Goal: Task Accomplishment & Management: Use online tool/utility

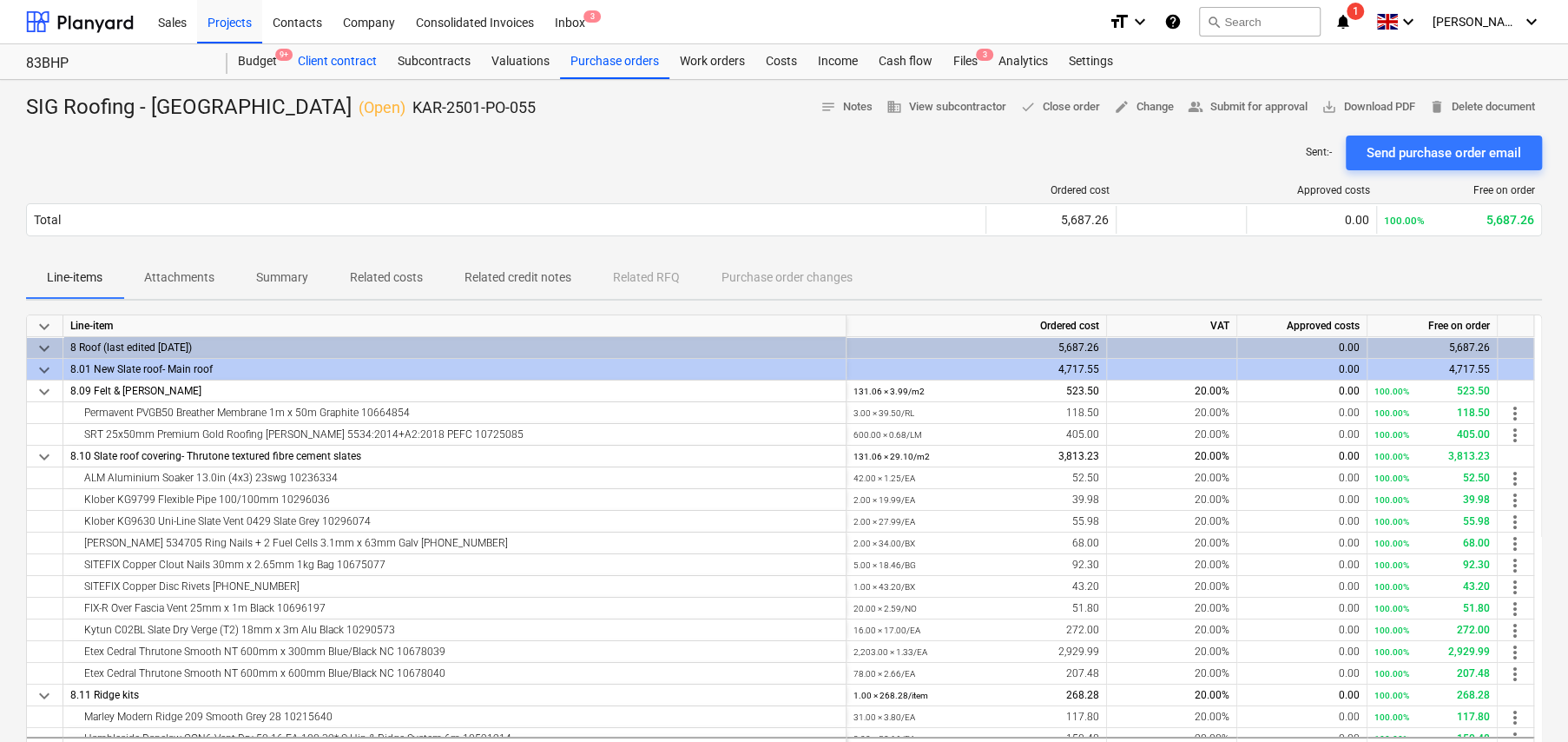
drag, startPoint x: 326, startPoint y: 62, endPoint x: 340, endPoint y: 78, distance: 21.3
click at [326, 62] on div "Client contract" at bounding box center [337, 61] width 100 height 34
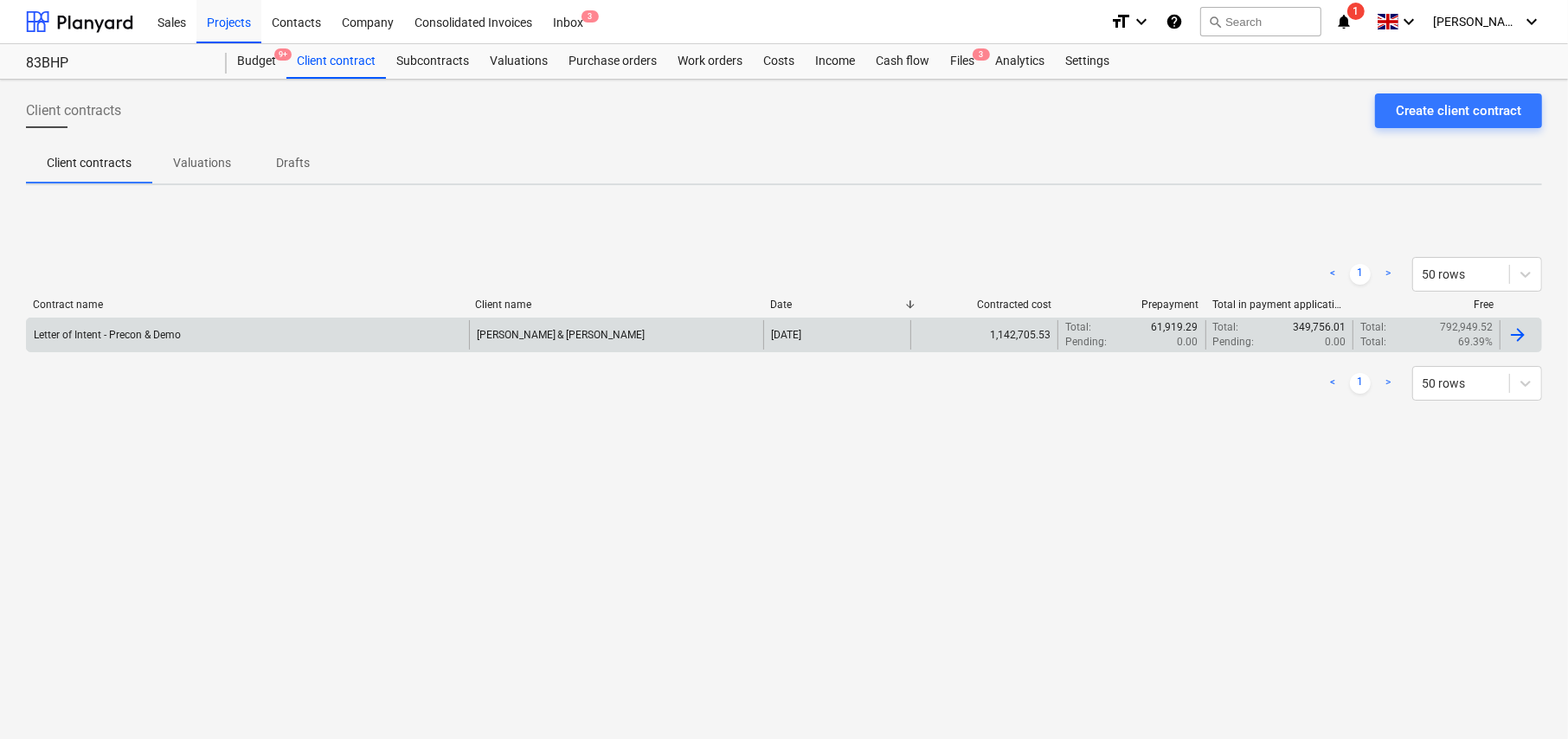
click at [405, 343] on div "Letter of Intent - Precon & Demo" at bounding box center [248, 334] width 442 height 29
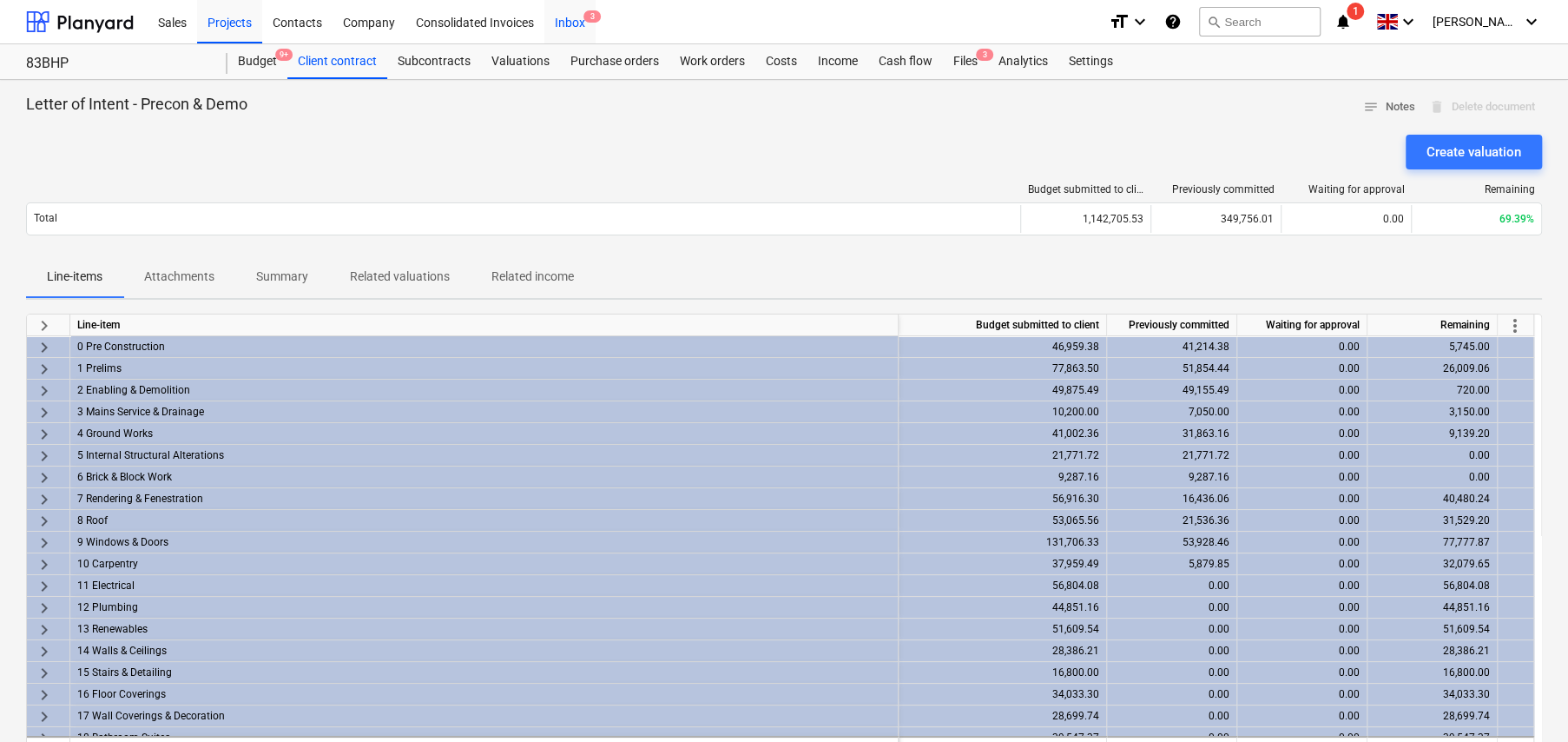
click at [573, 24] on div "Inbox 3" at bounding box center [570, 21] width 51 height 44
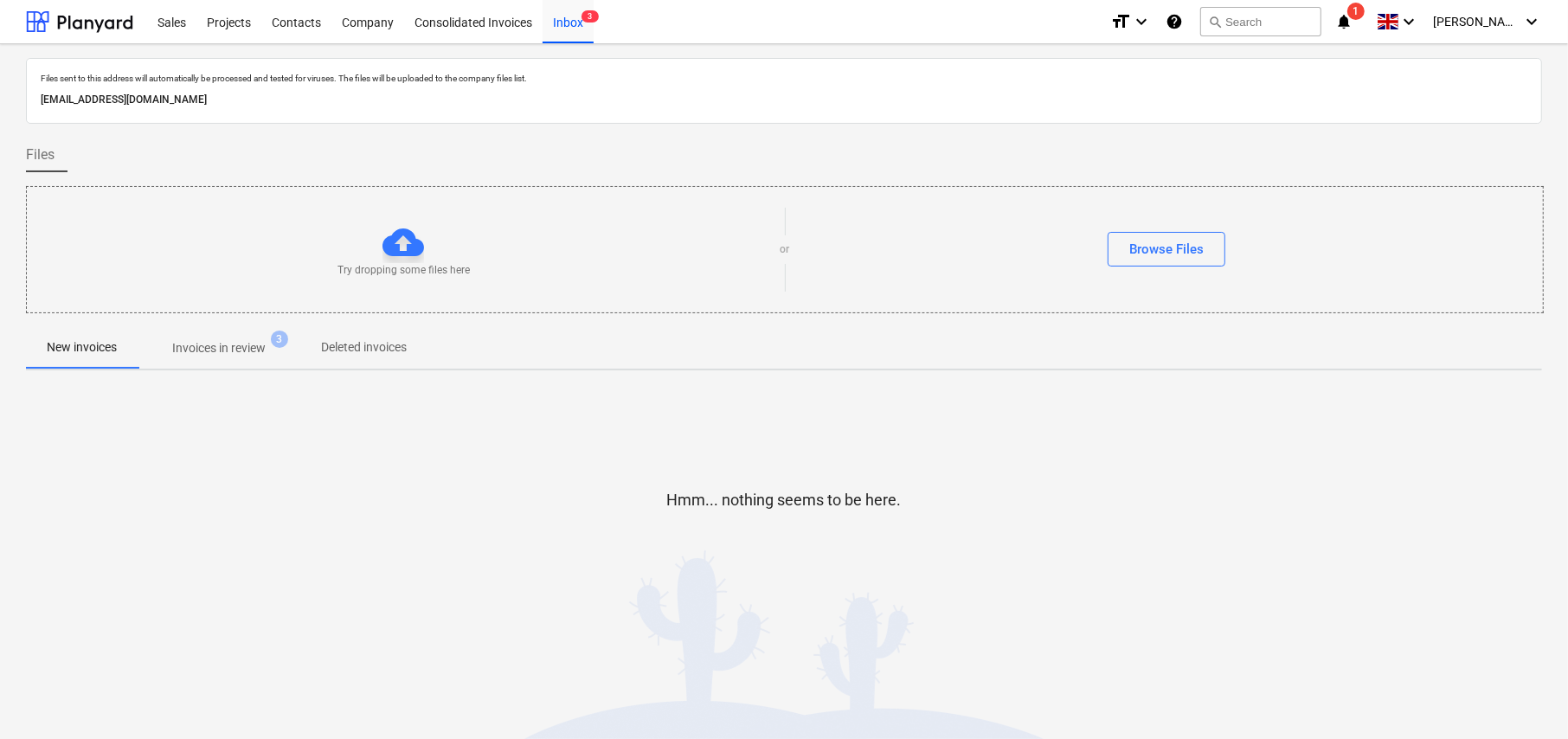
click at [233, 350] on p "Invoices in review" at bounding box center [218, 348] width 93 height 18
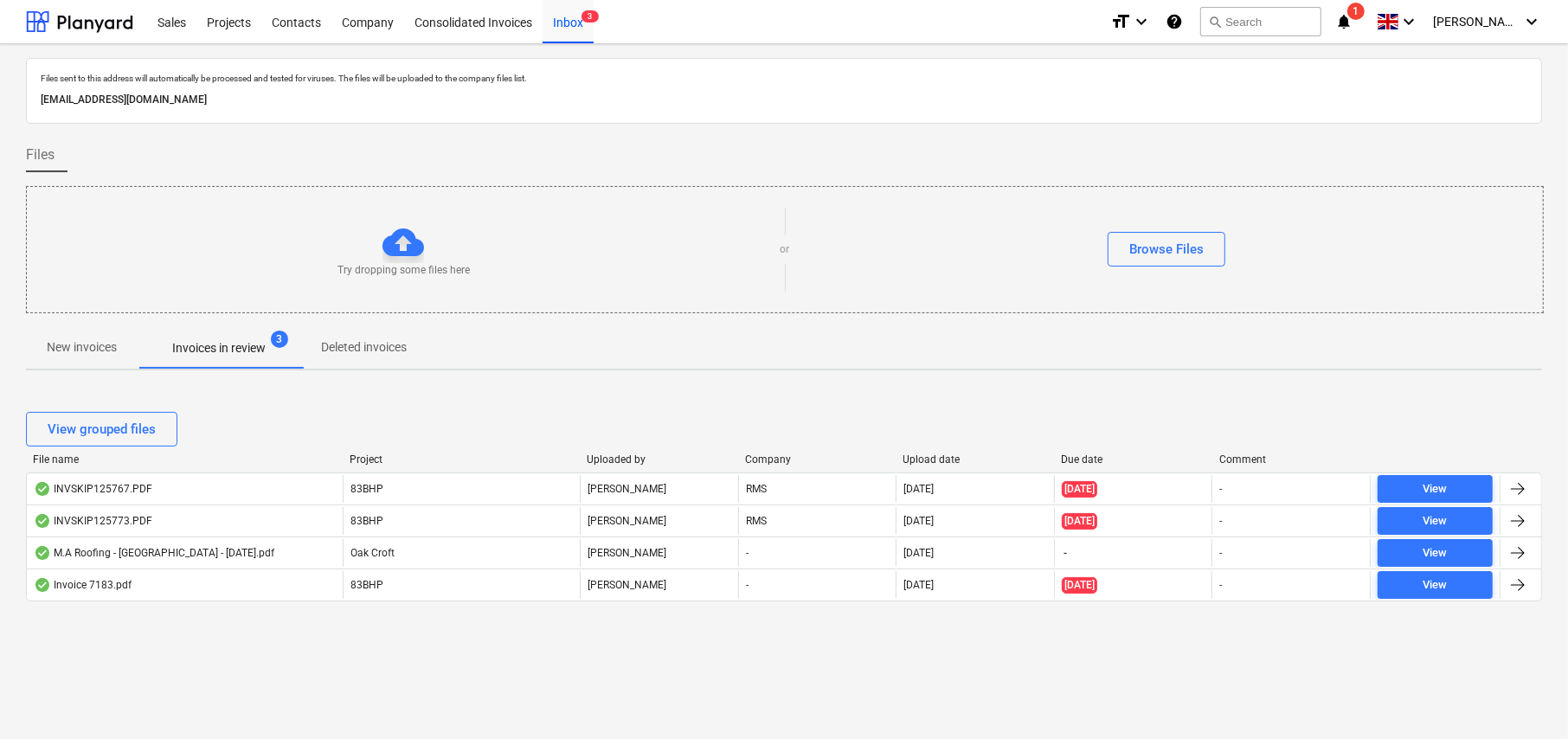
click at [64, 349] on p "New invoices" at bounding box center [82, 347] width 70 height 18
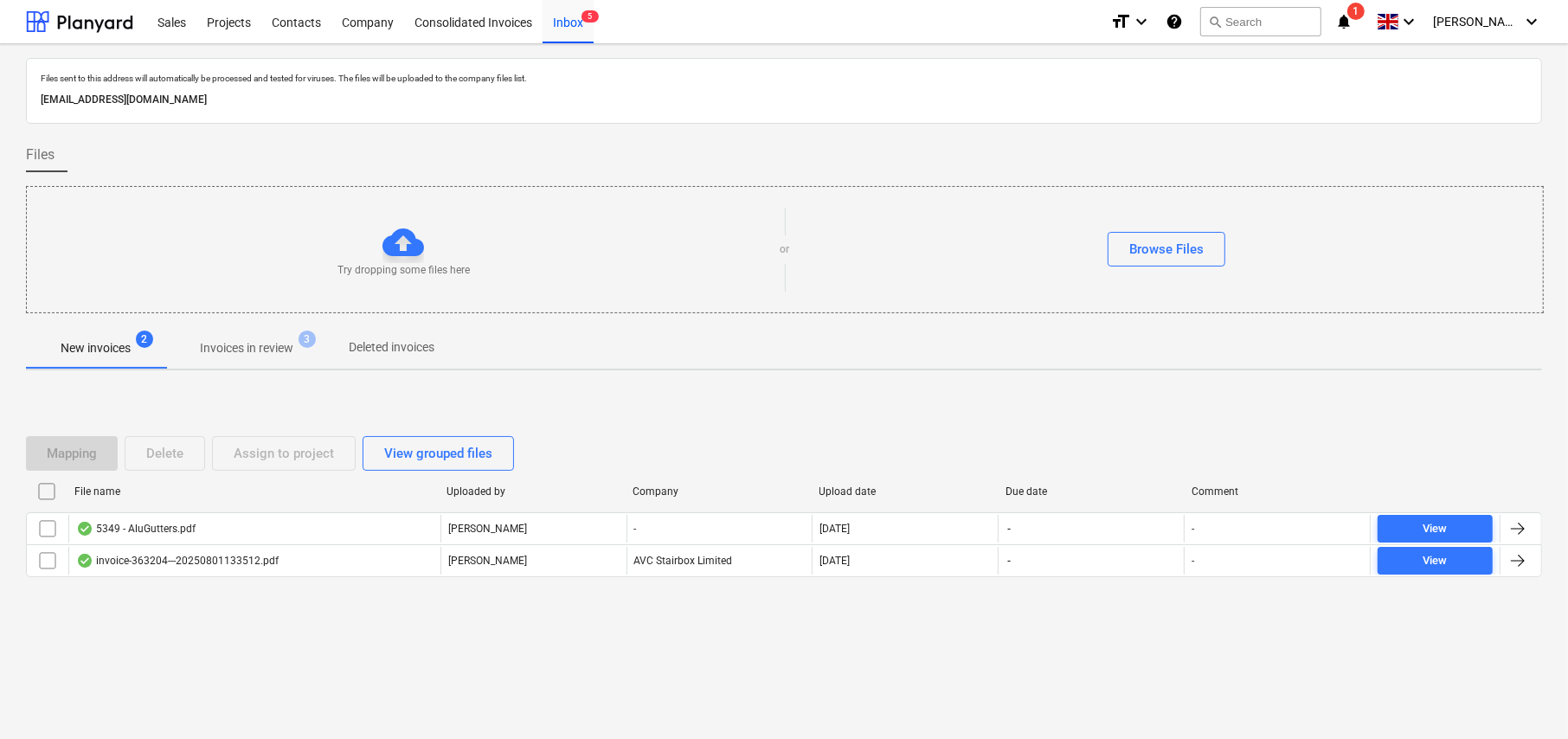
drag, startPoint x: 42, startPoint y: 485, endPoint x: 70, endPoint y: 484, distance: 28.0
click at [42, 485] on input "checkbox" at bounding box center [46, 491] width 27 height 27
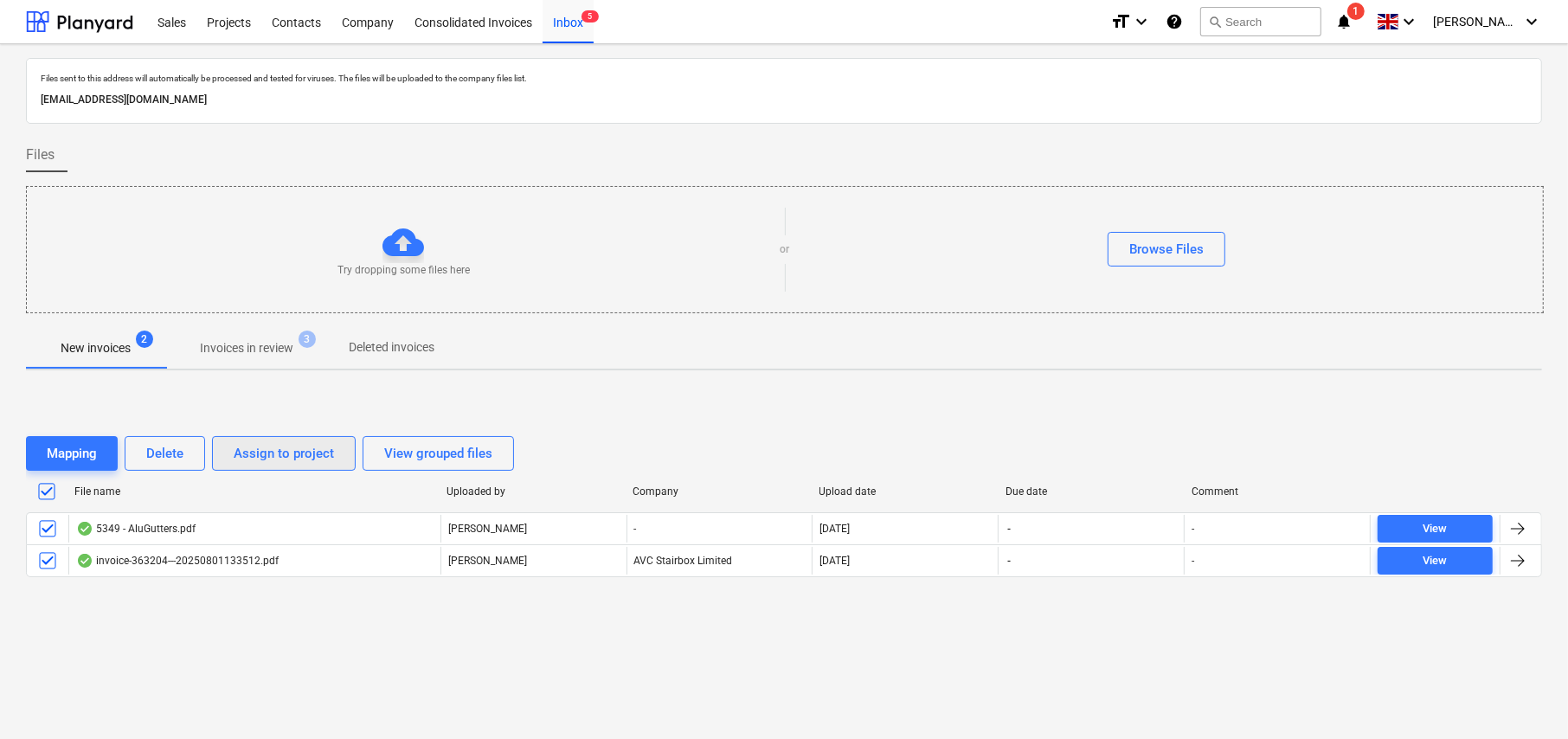
click at [300, 456] on div "Assign to project" at bounding box center [284, 454] width 100 height 23
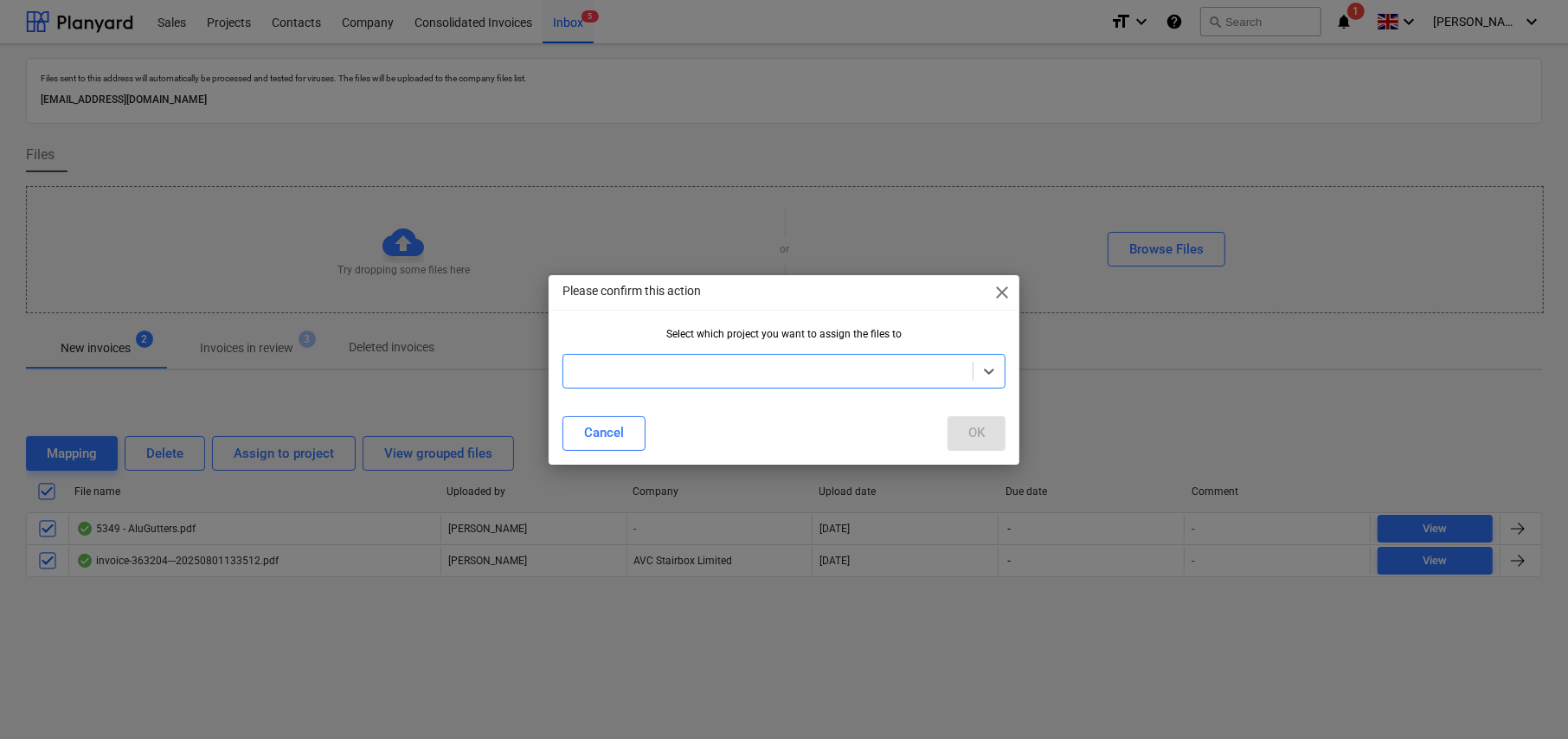
click at [677, 371] on div at bounding box center [767, 372] width 392 height 18
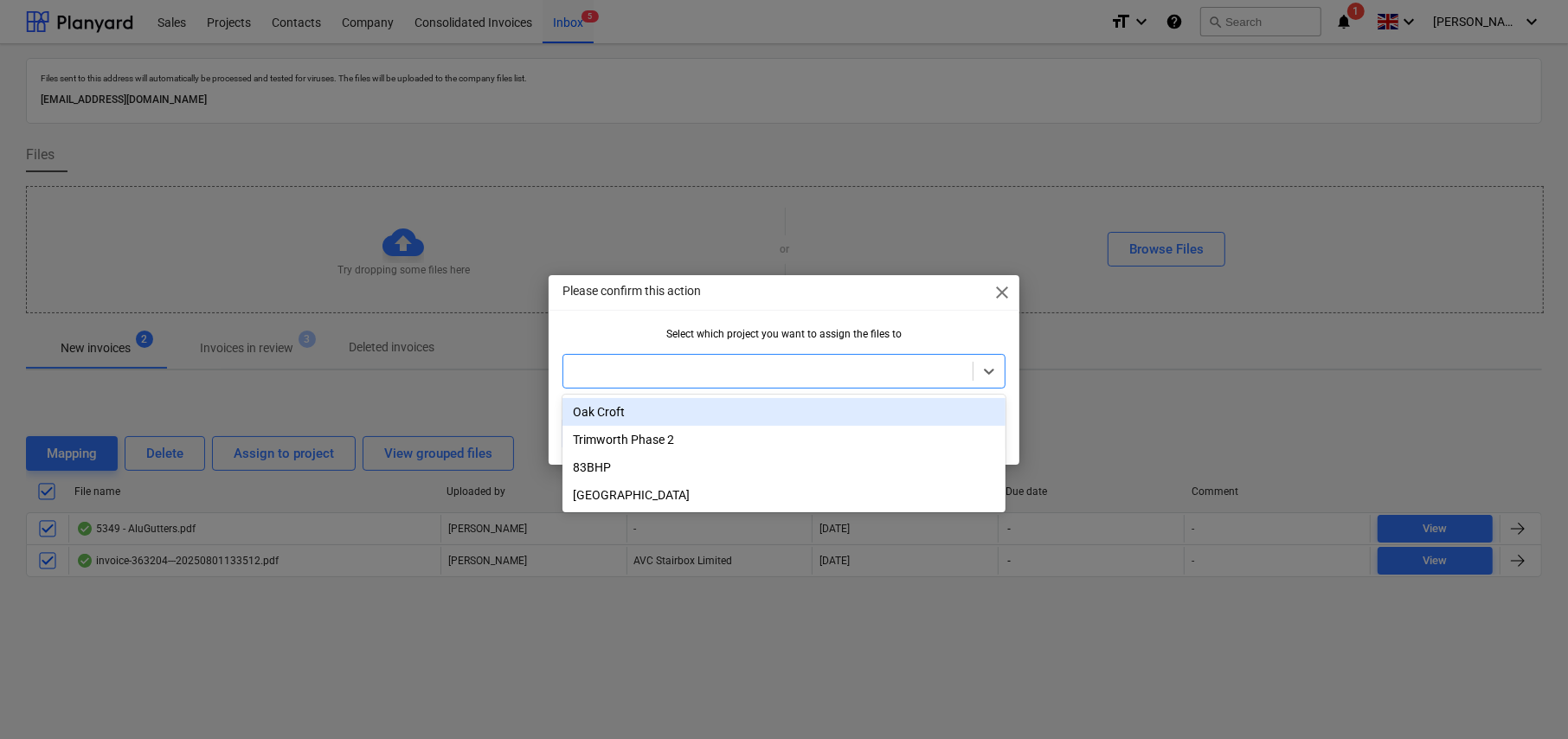
click at [620, 414] on div "Oak Croft" at bounding box center [783, 411] width 443 height 27
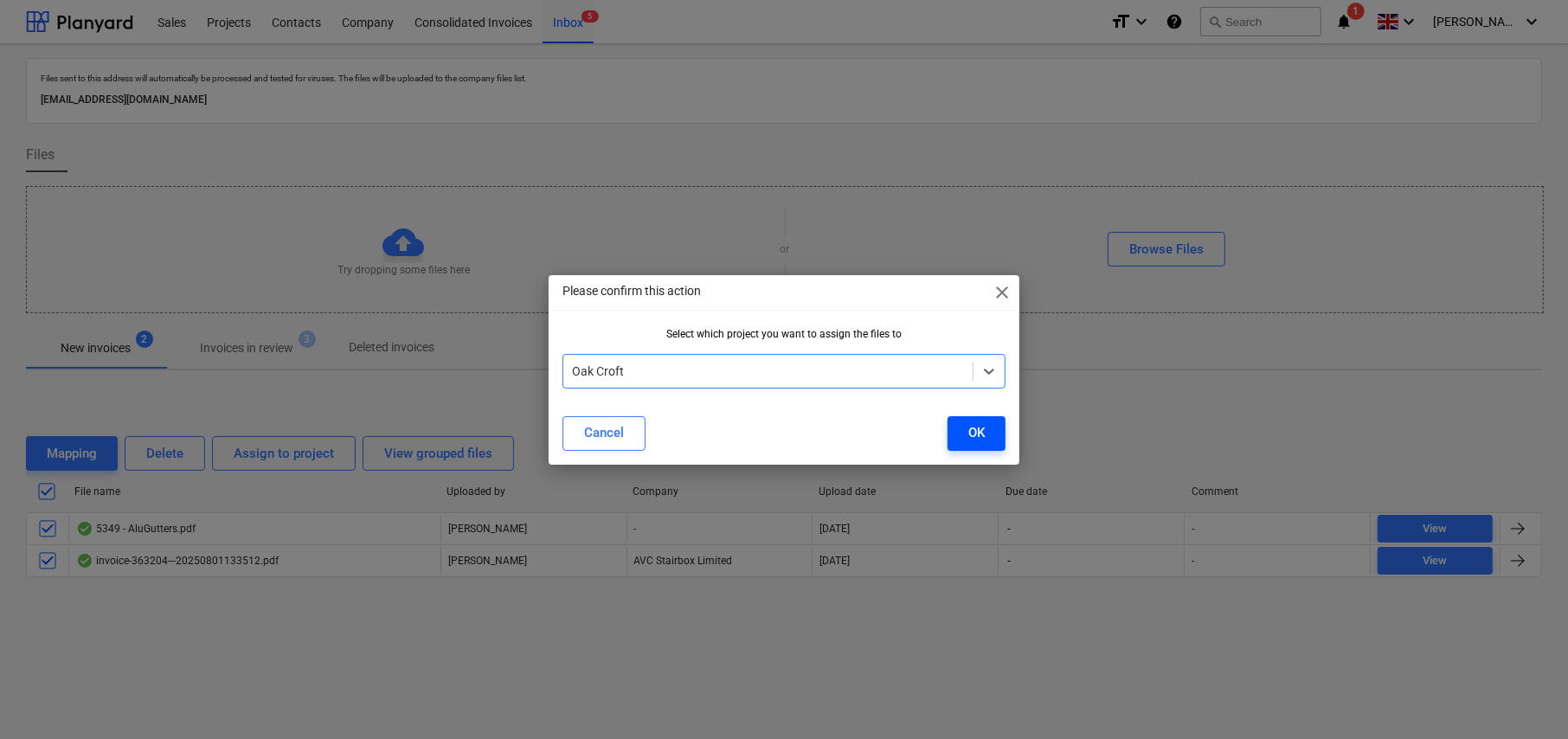
click at [985, 428] on button "OK" at bounding box center [977, 432] width 58 height 34
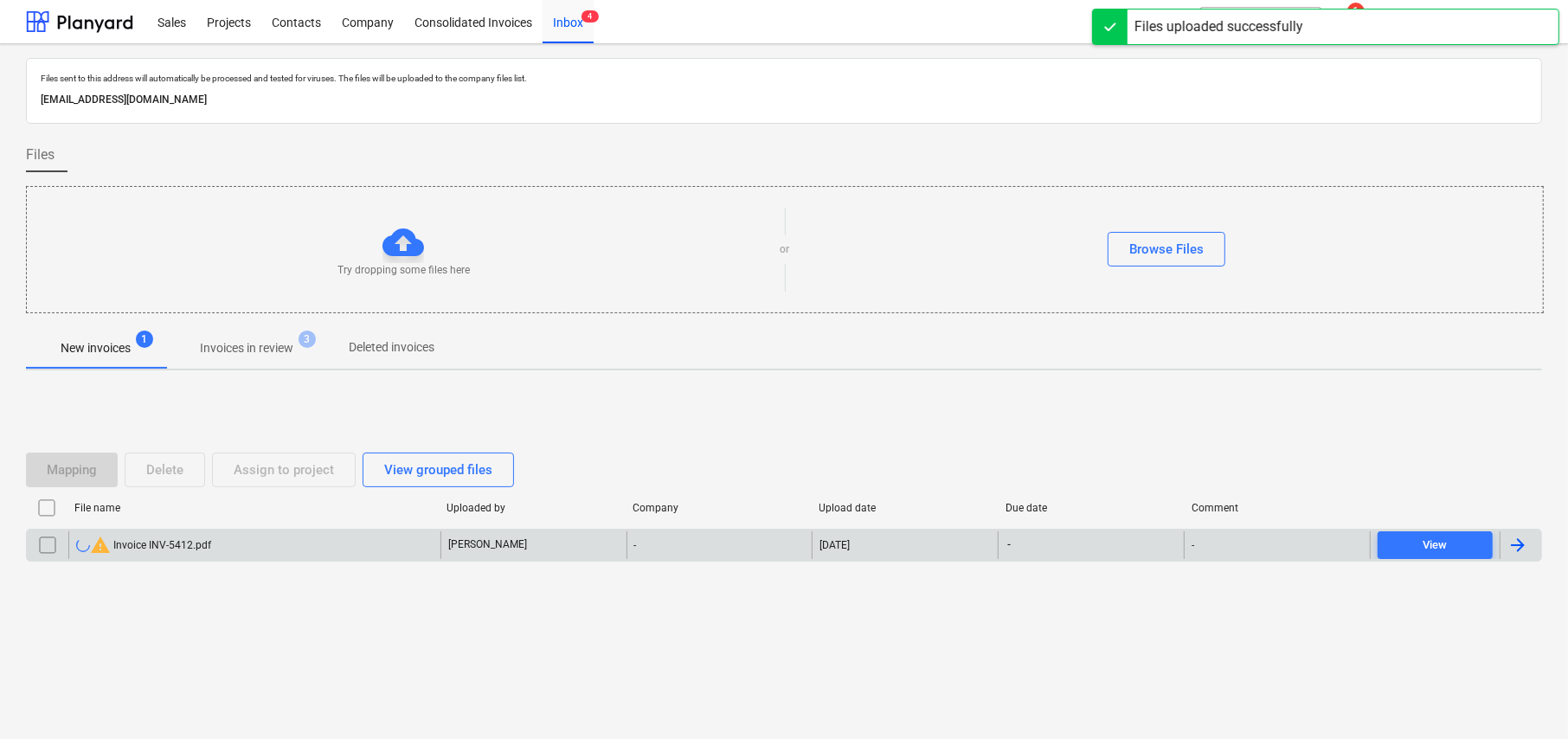
click at [47, 544] on input "checkbox" at bounding box center [47, 544] width 27 height 27
click at [182, 481] on button "Delete" at bounding box center [164, 469] width 80 height 34
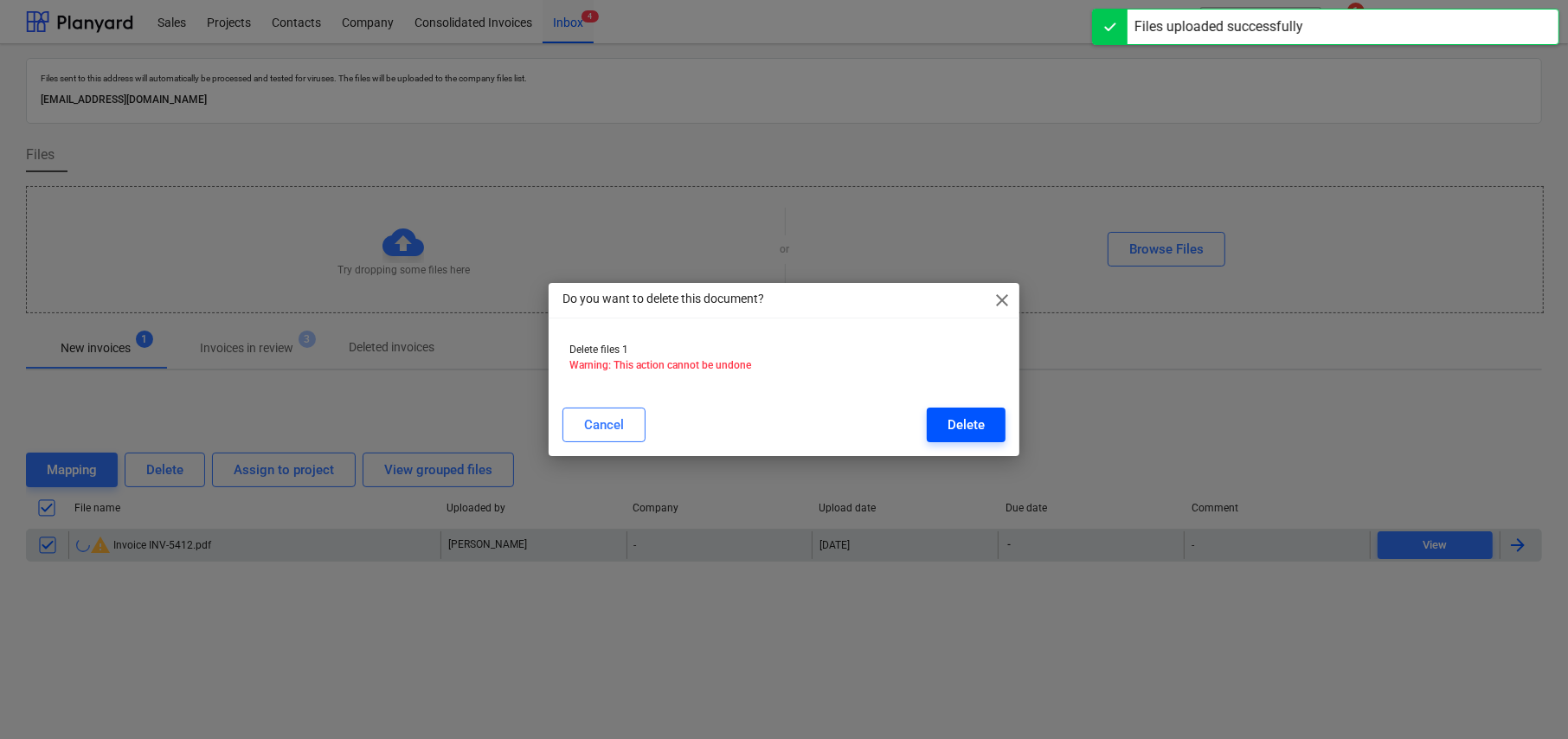
click at [960, 420] on div "Delete" at bounding box center [966, 425] width 37 height 23
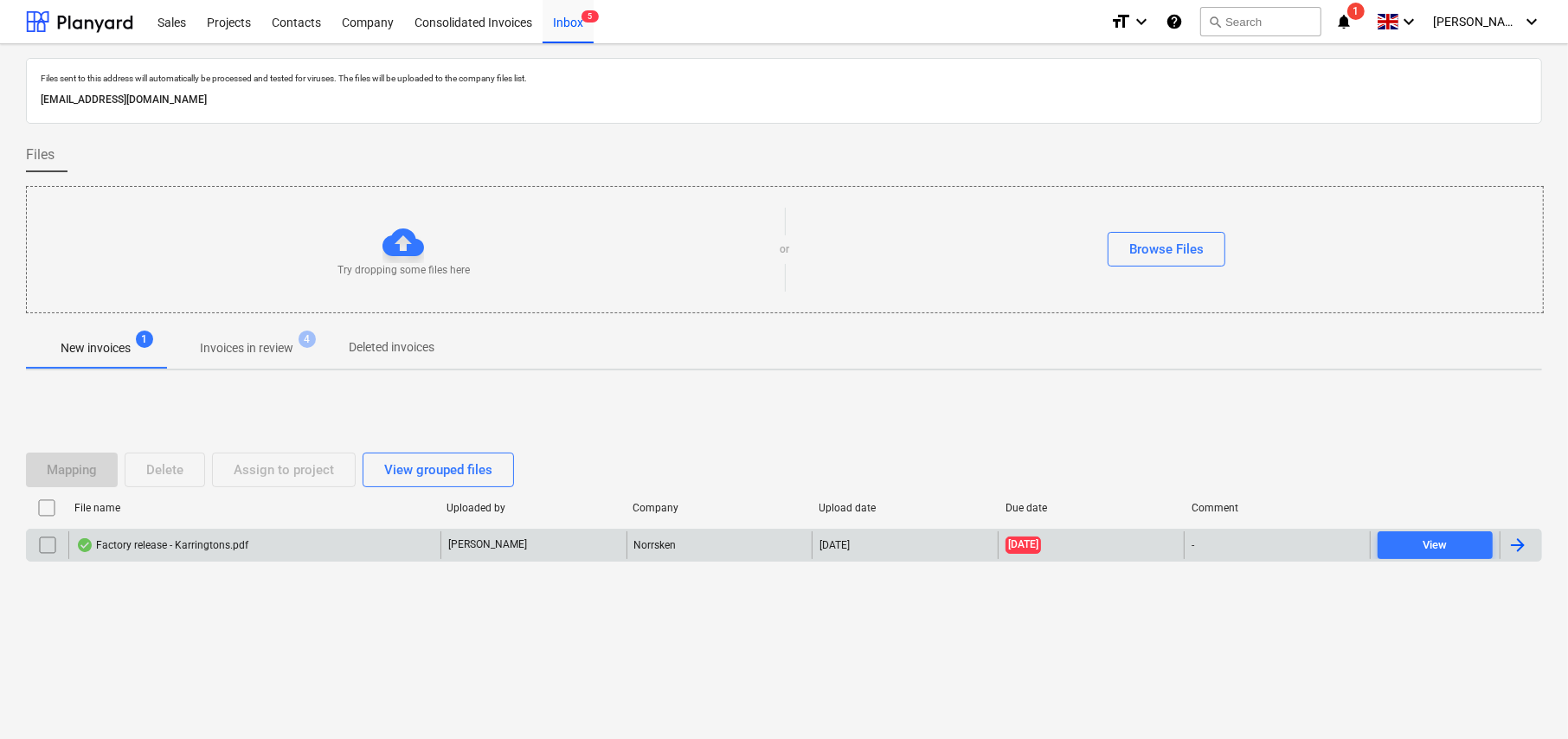
click at [43, 543] on input "checkbox" at bounding box center [47, 544] width 27 height 27
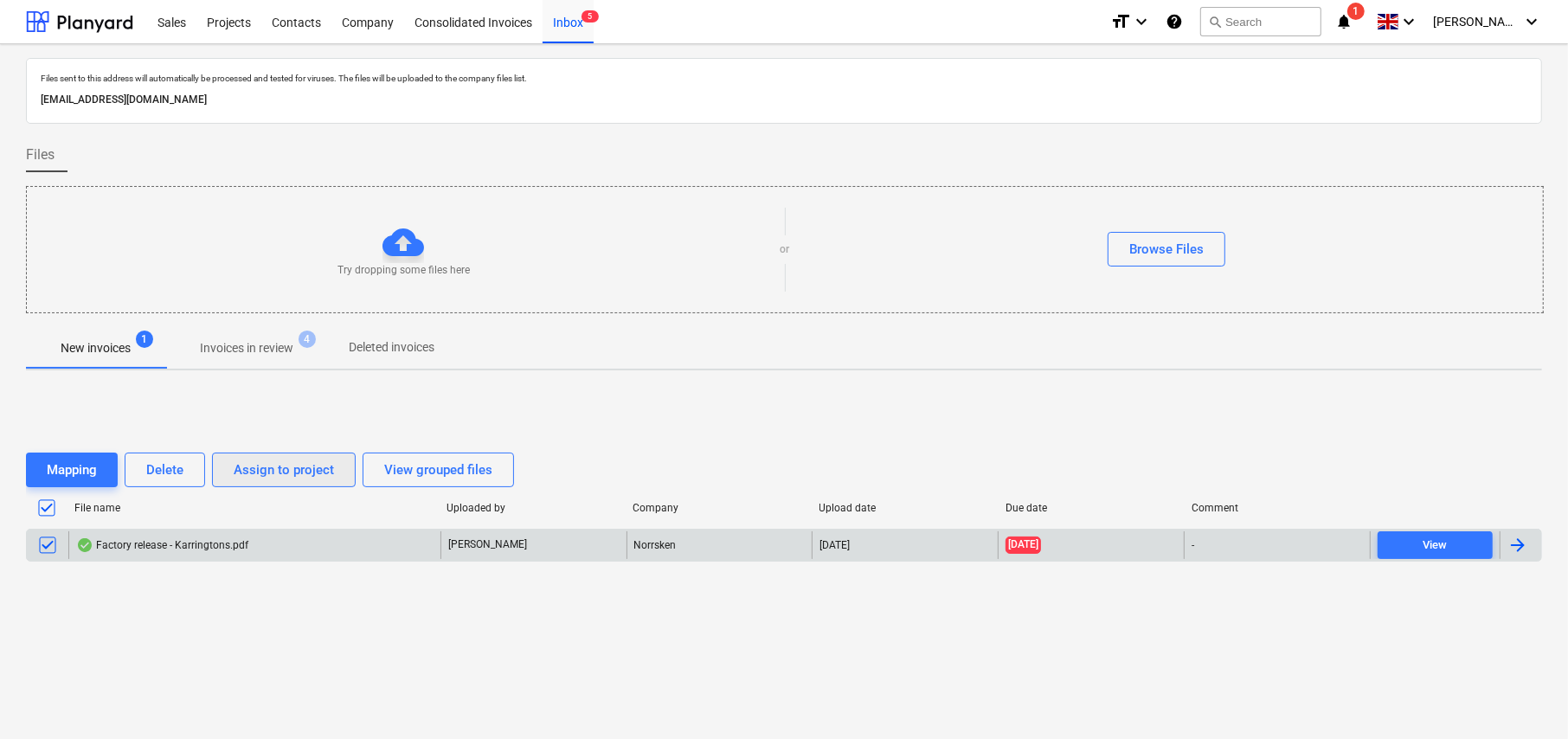
click at [259, 473] on div "Assign to project" at bounding box center [284, 470] width 100 height 23
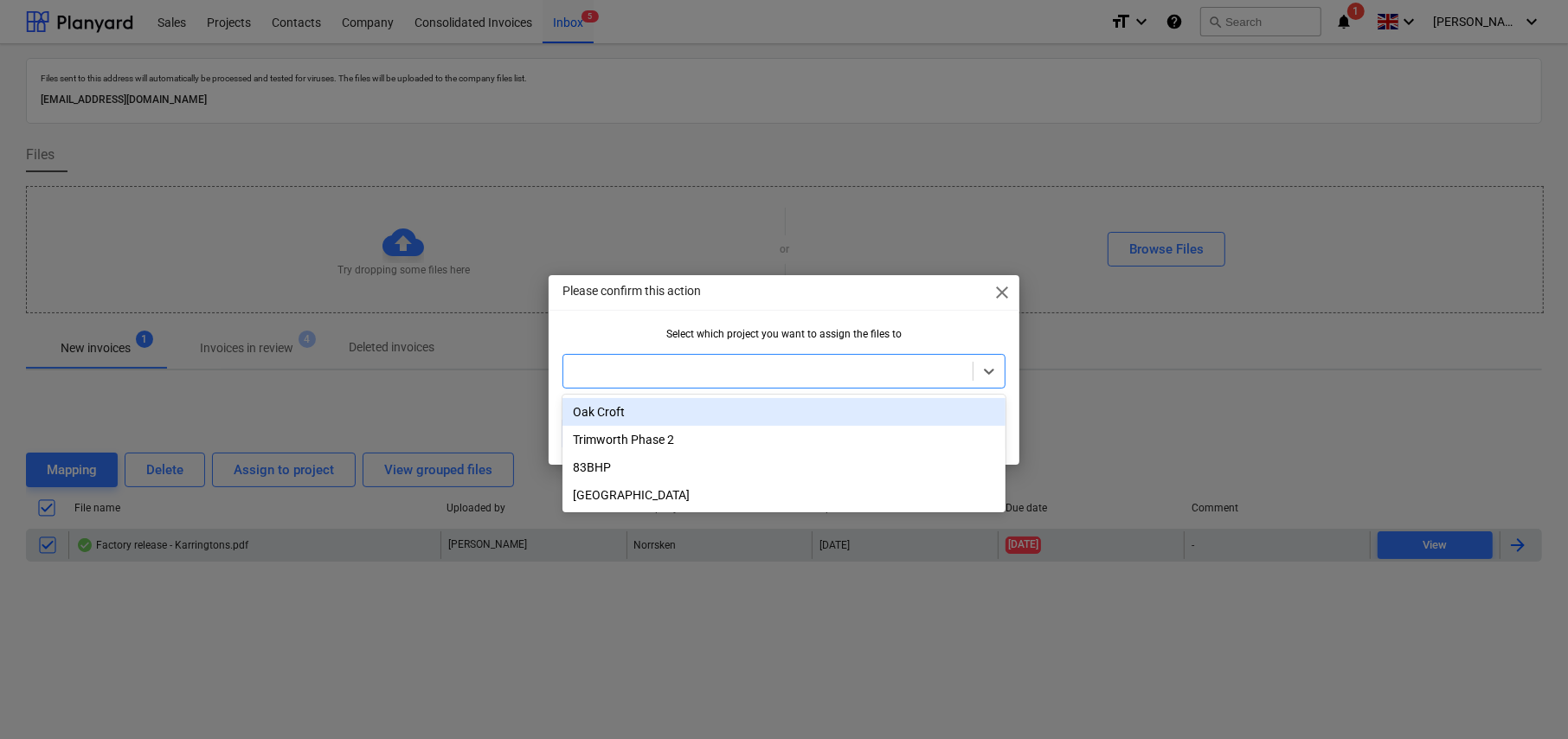
click at [672, 381] on div at bounding box center [767, 372] width 410 height 25
click at [633, 413] on div "Oak Croft" at bounding box center [783, 411] width 443 height 27
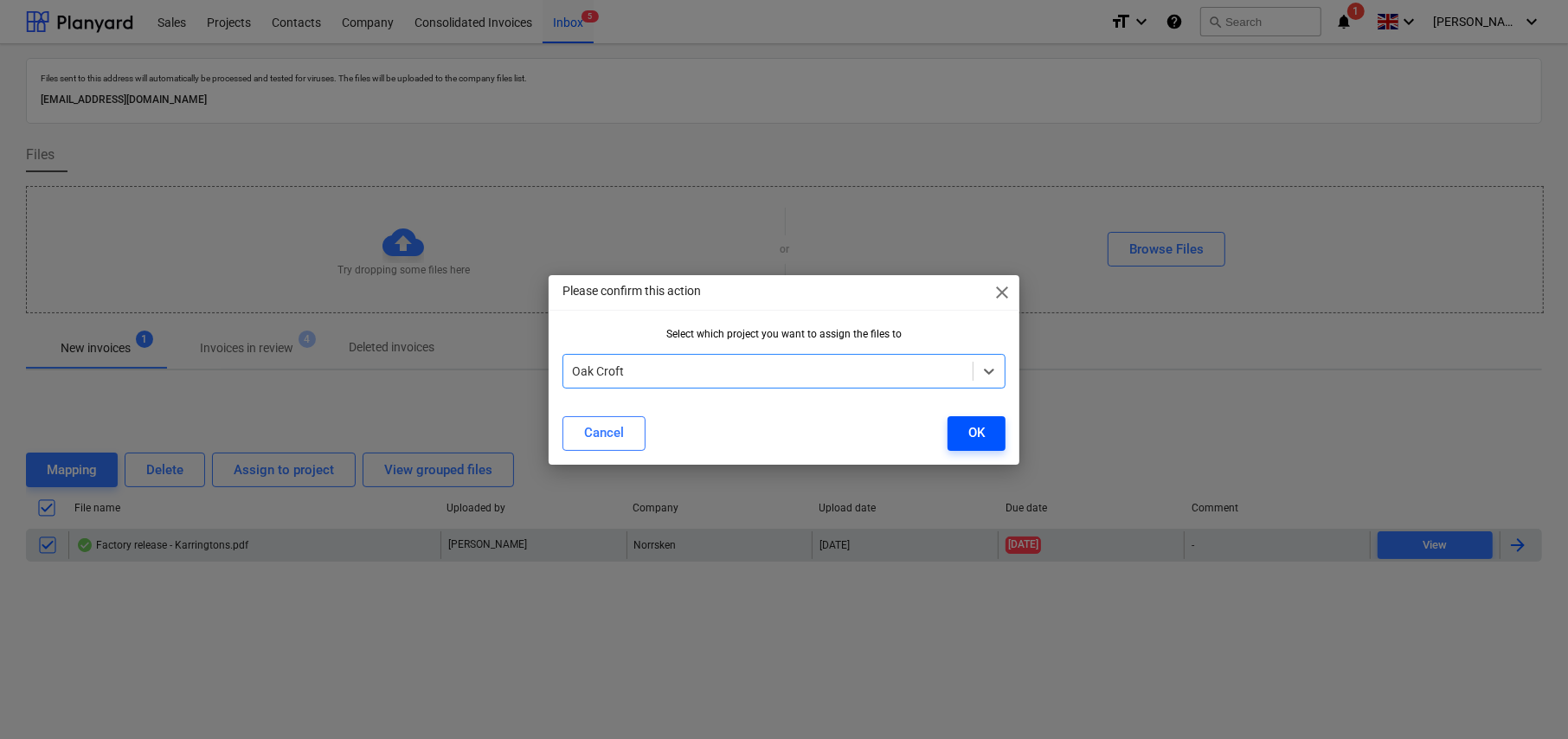
click at [965, 437] on button "OK" at bounding box center [977, 432] width 58 height 34
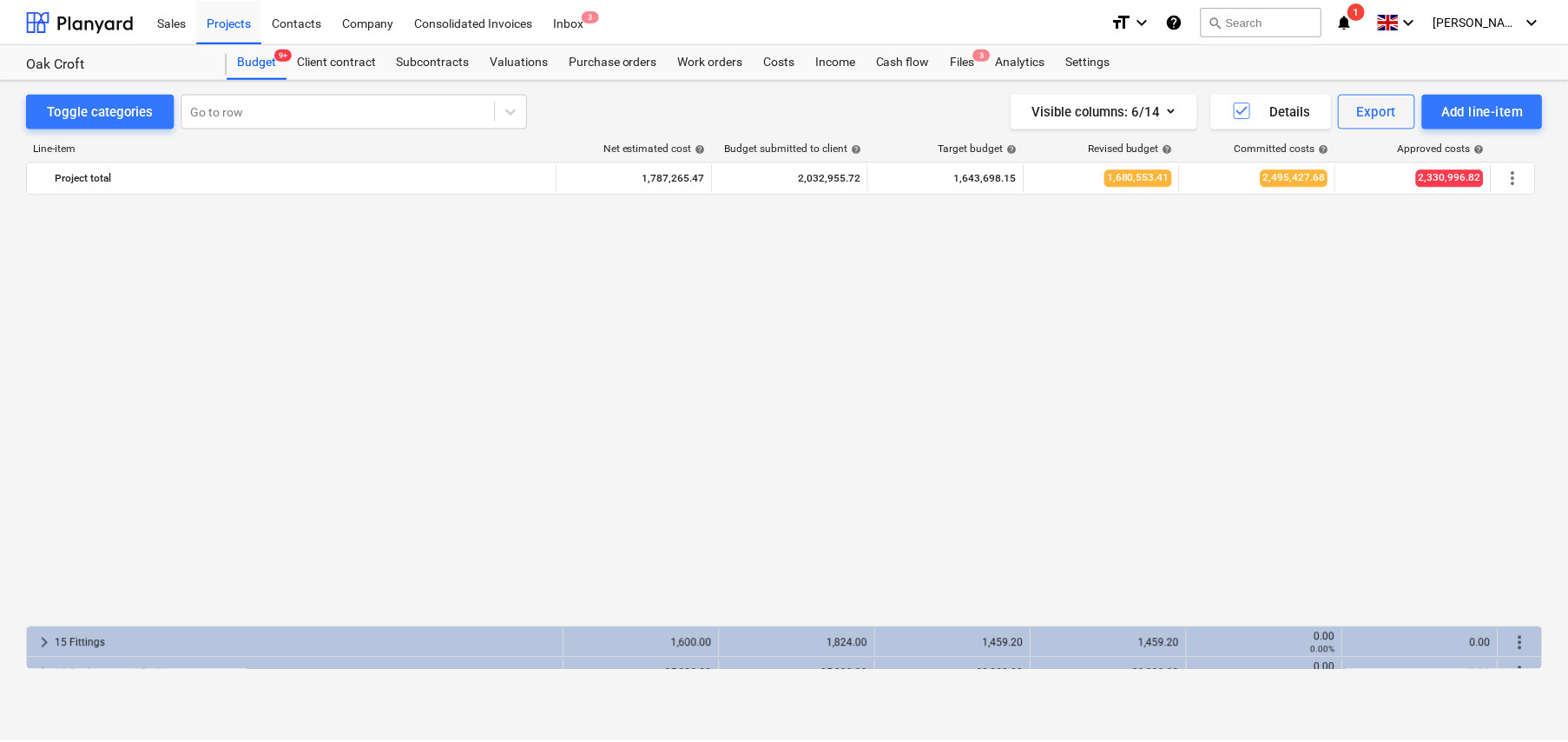
scroll to position [1056, 0]
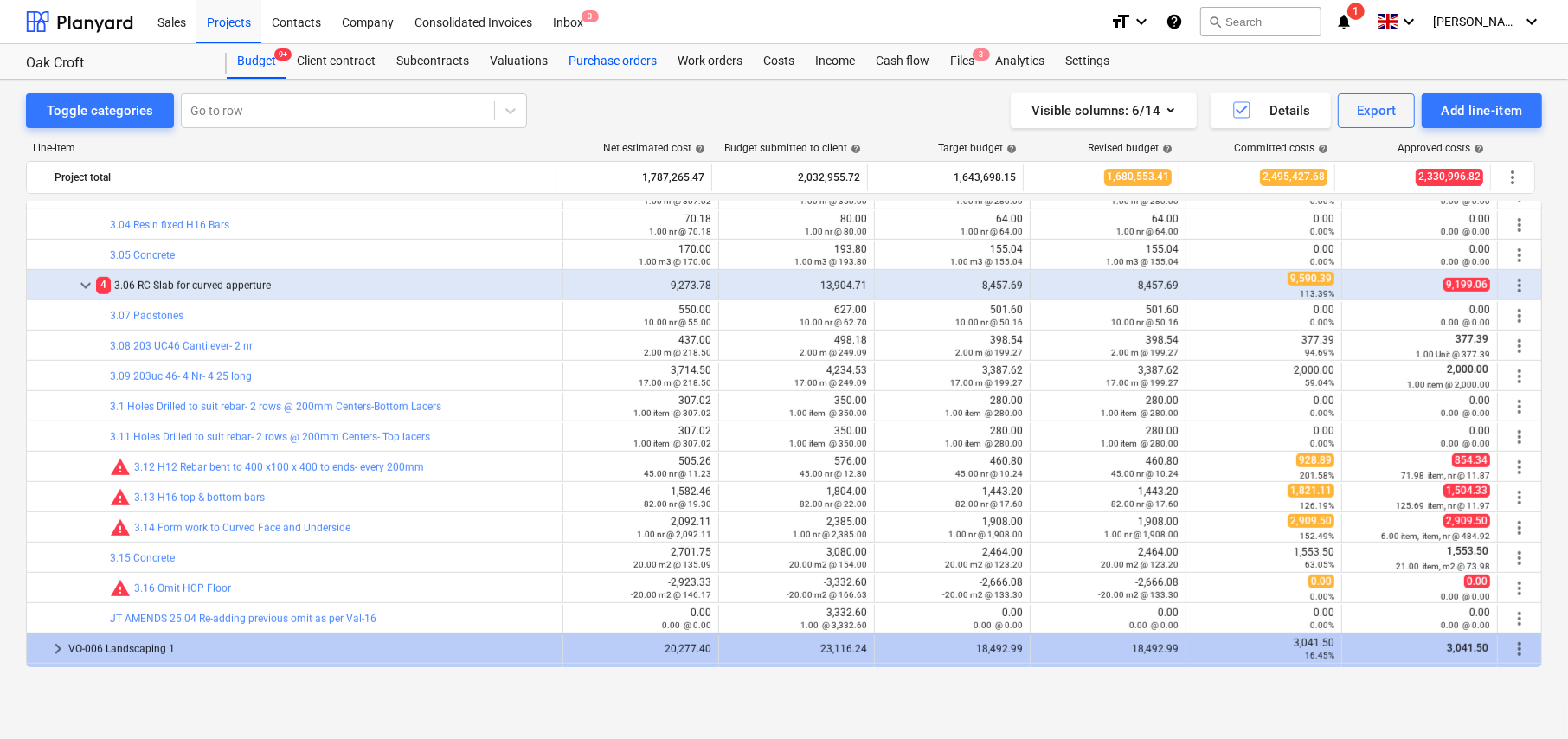
click at [622, 66] on div "Purchase orders" at bounding box center [613, 61] width 109 height 34
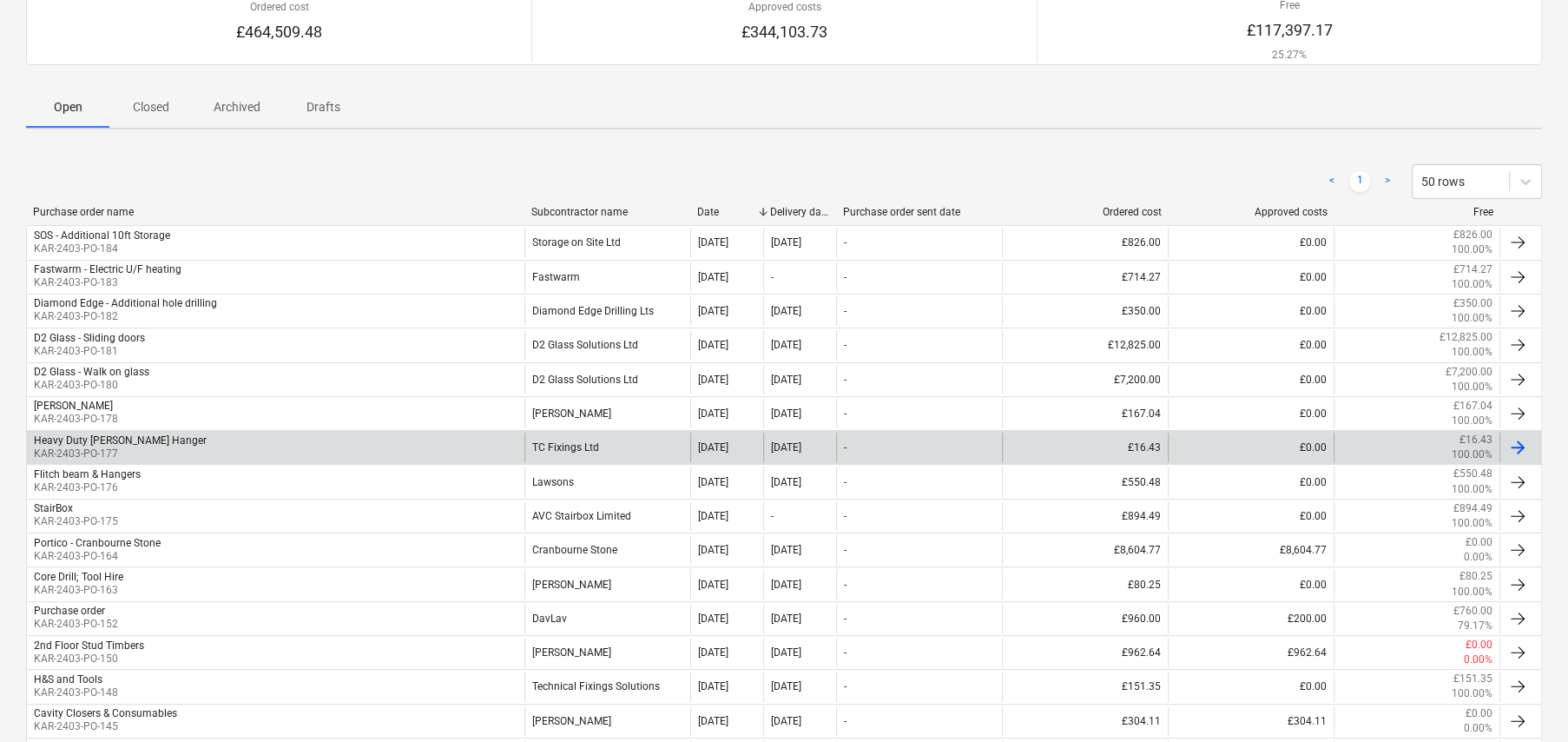
scroll to position [434, 0]
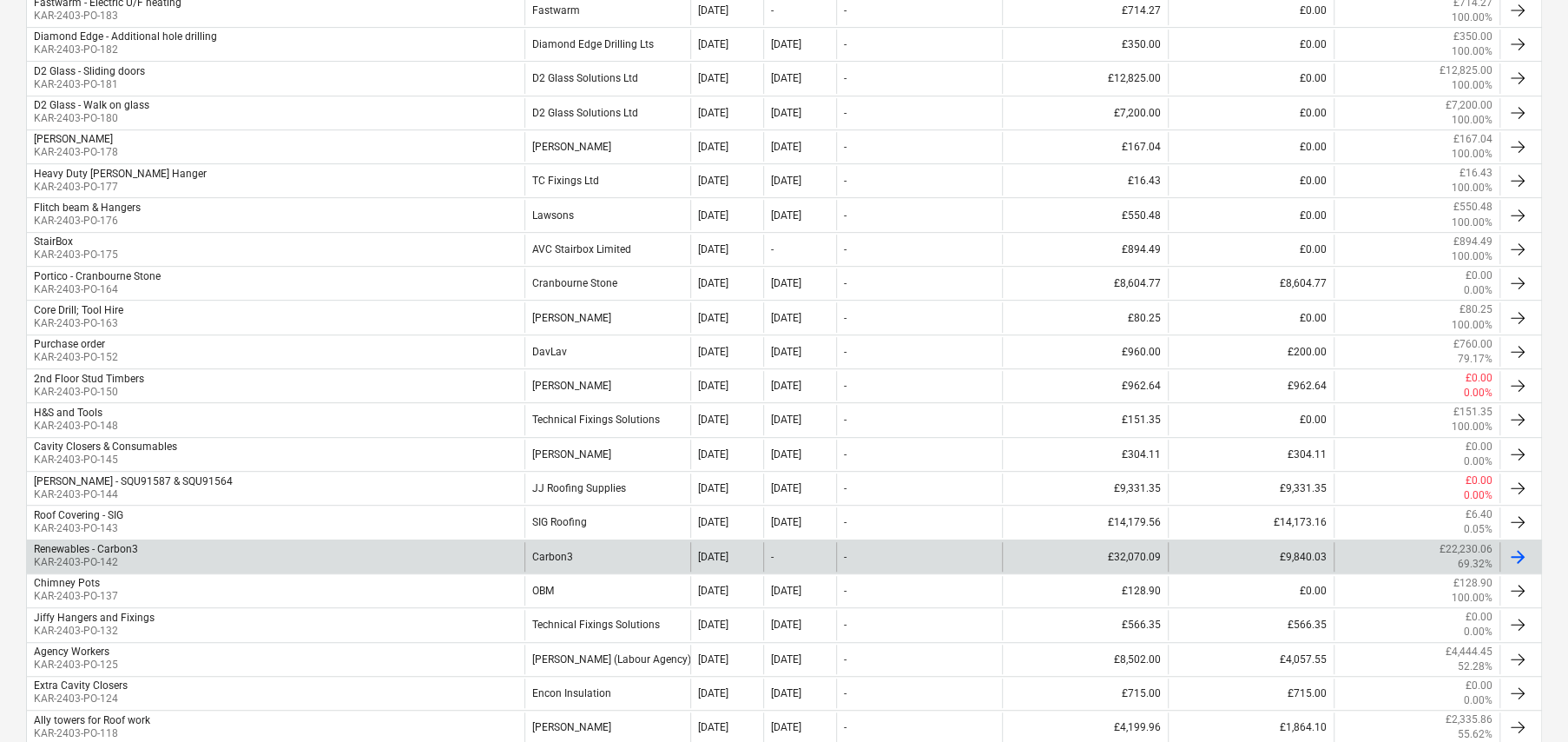
click at [582, 555] on div "Carbon3" at bounding box center [607, 556] width 166 height 29
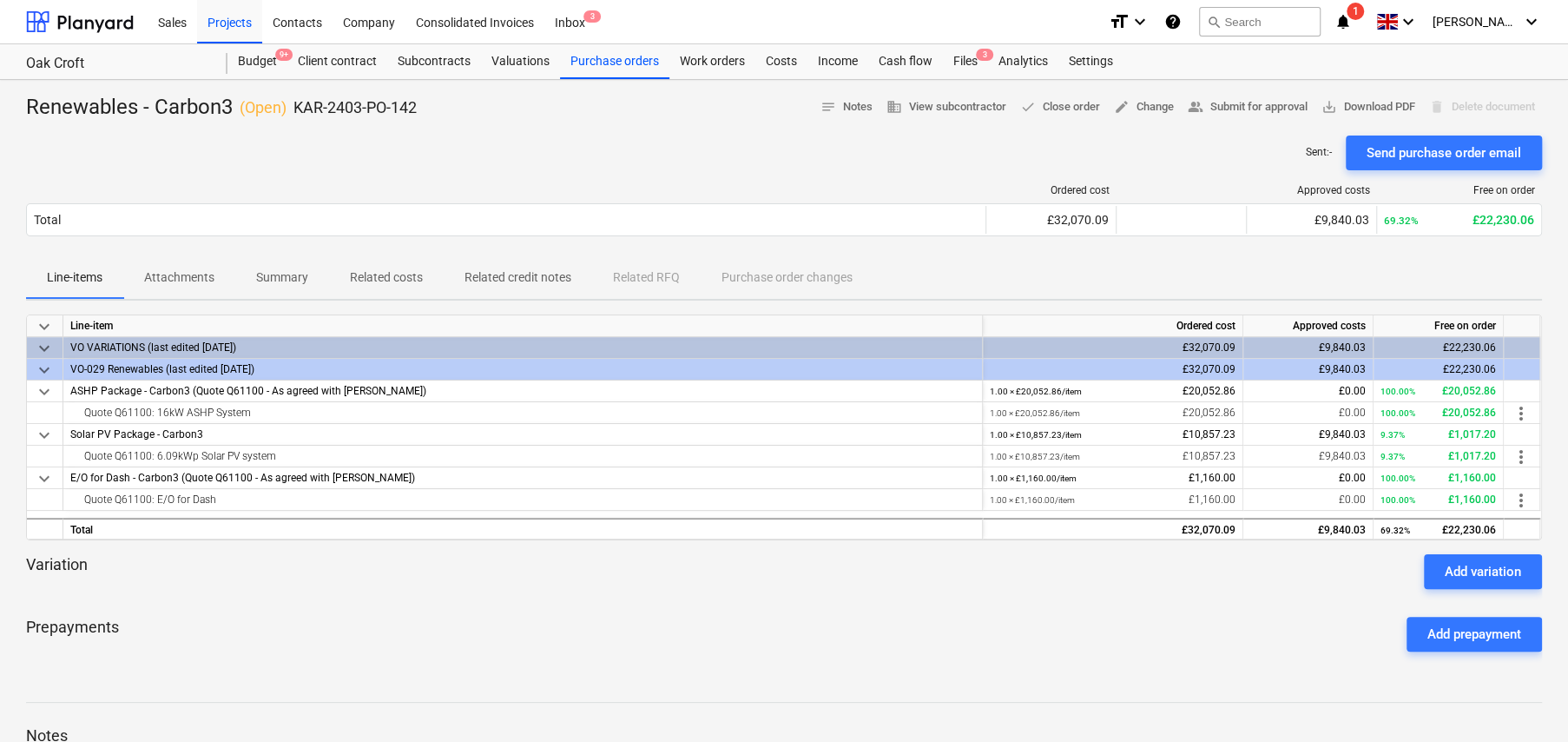
click at [373, 279] on p "Related costs" at bounding box center [386, 278] width 73 height 19
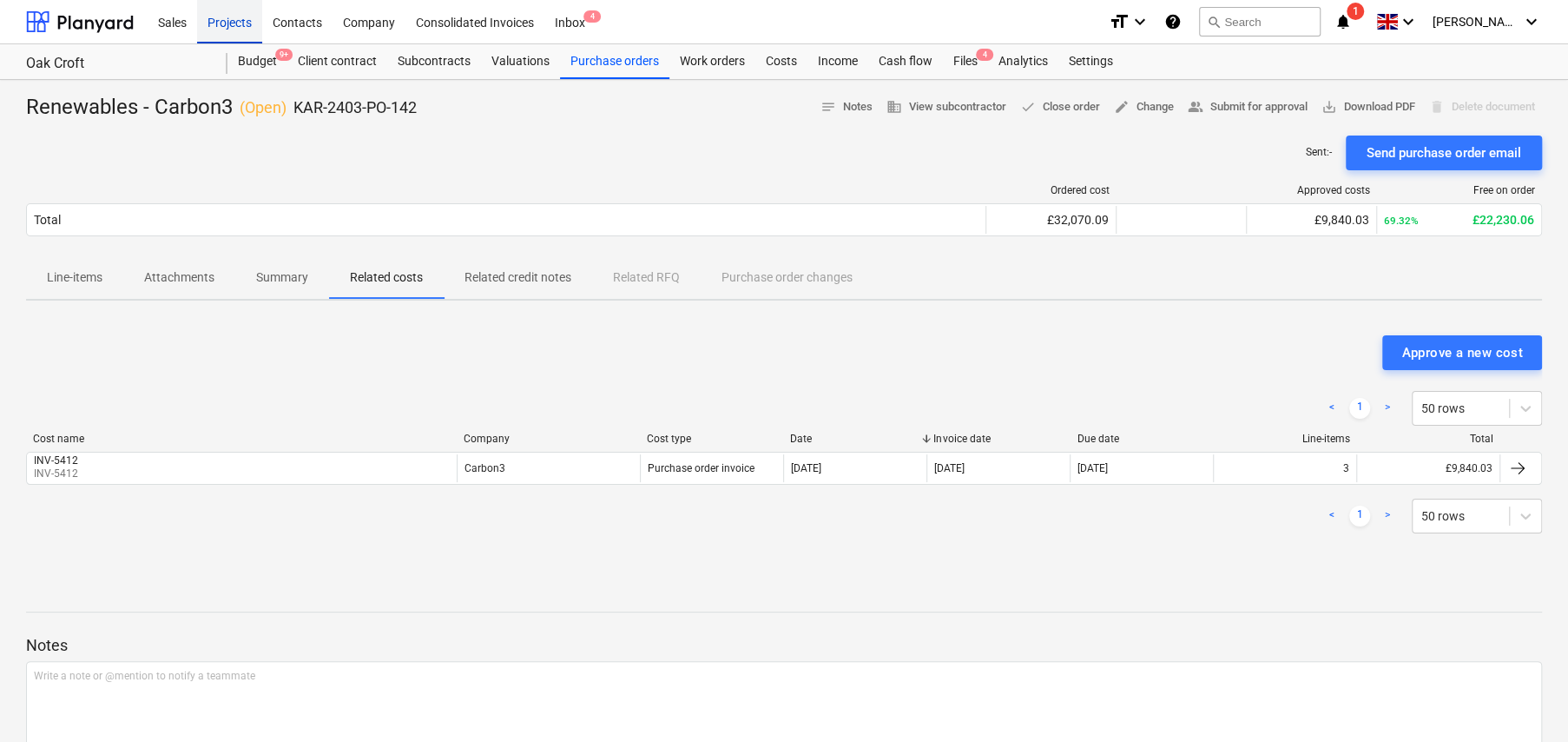
click at [232, 22] on div "Projects" at bounding box center [230, 21] width 65 height 44
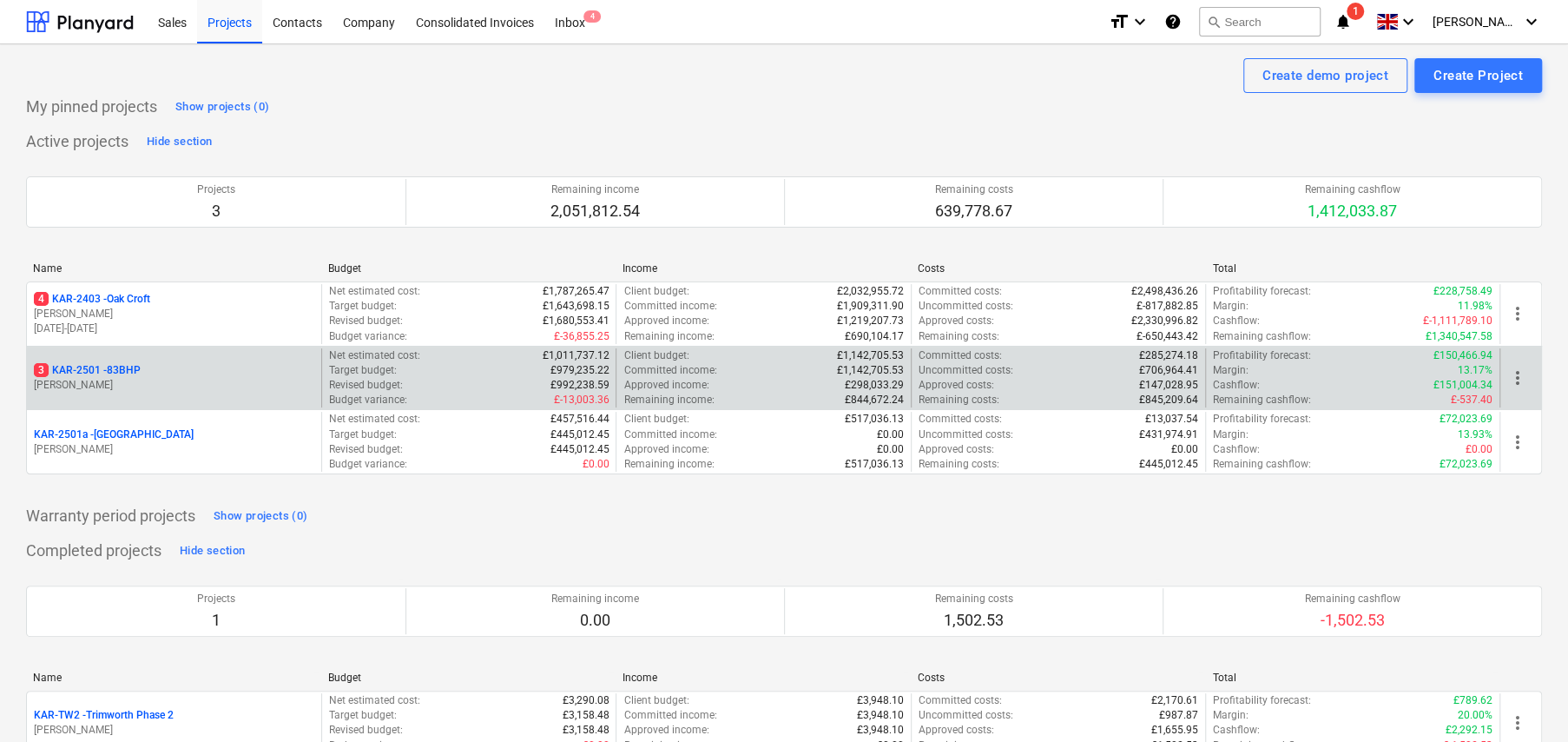
click at [118, 364] on p "3 KAR-2501 - 83BHP" at bounding box center [87, 371] width 107 height 15
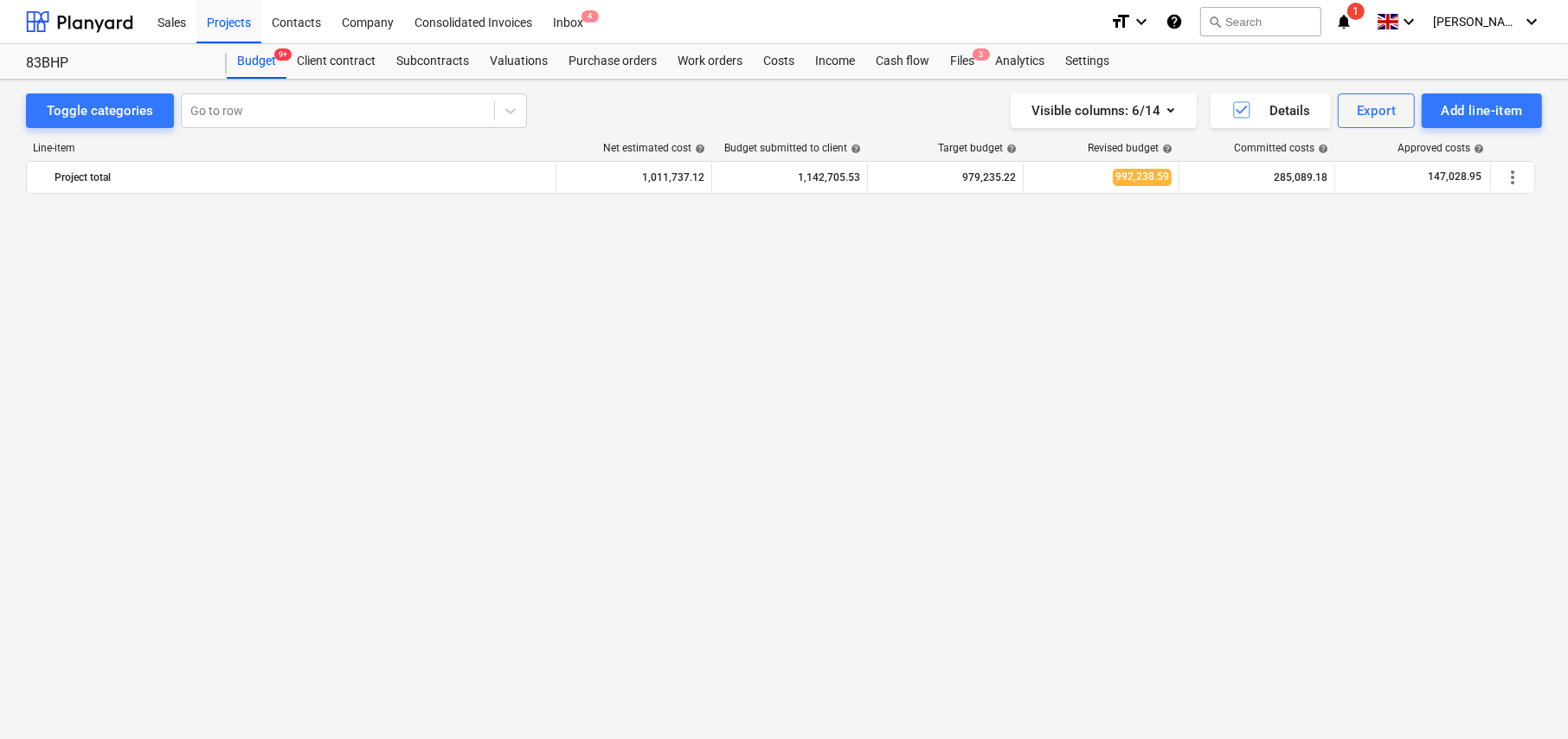
scroll to position [1705, 0]
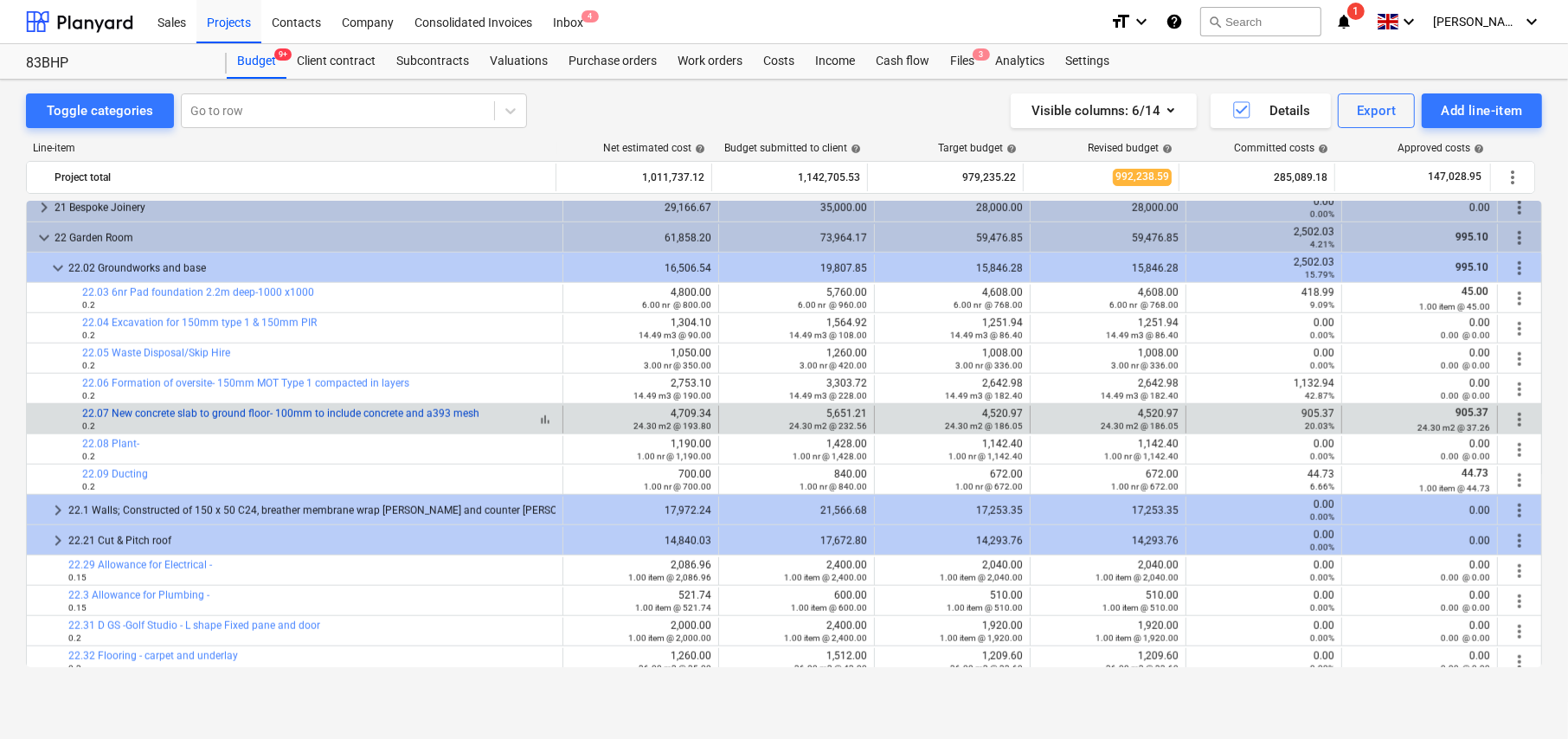
click at [386, 413] on link "22.07 New concrete slab to ground floor- 100mm to include concrete and a393 mesh" at bounding box center [280, 414] width 397 height 12
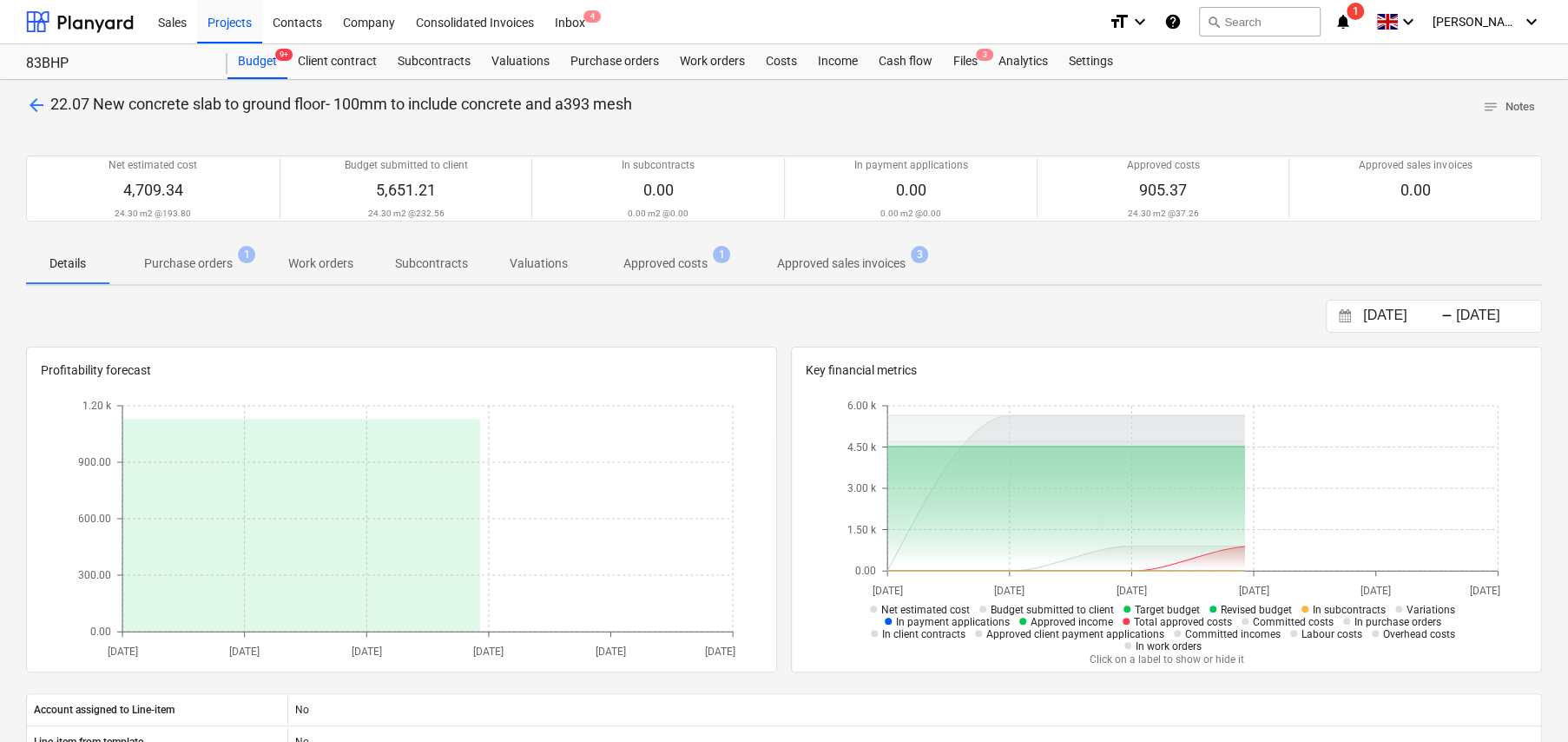
click at [666, 269] on p "Approved costs" at bounding box center [665, 264] width 84 height 19
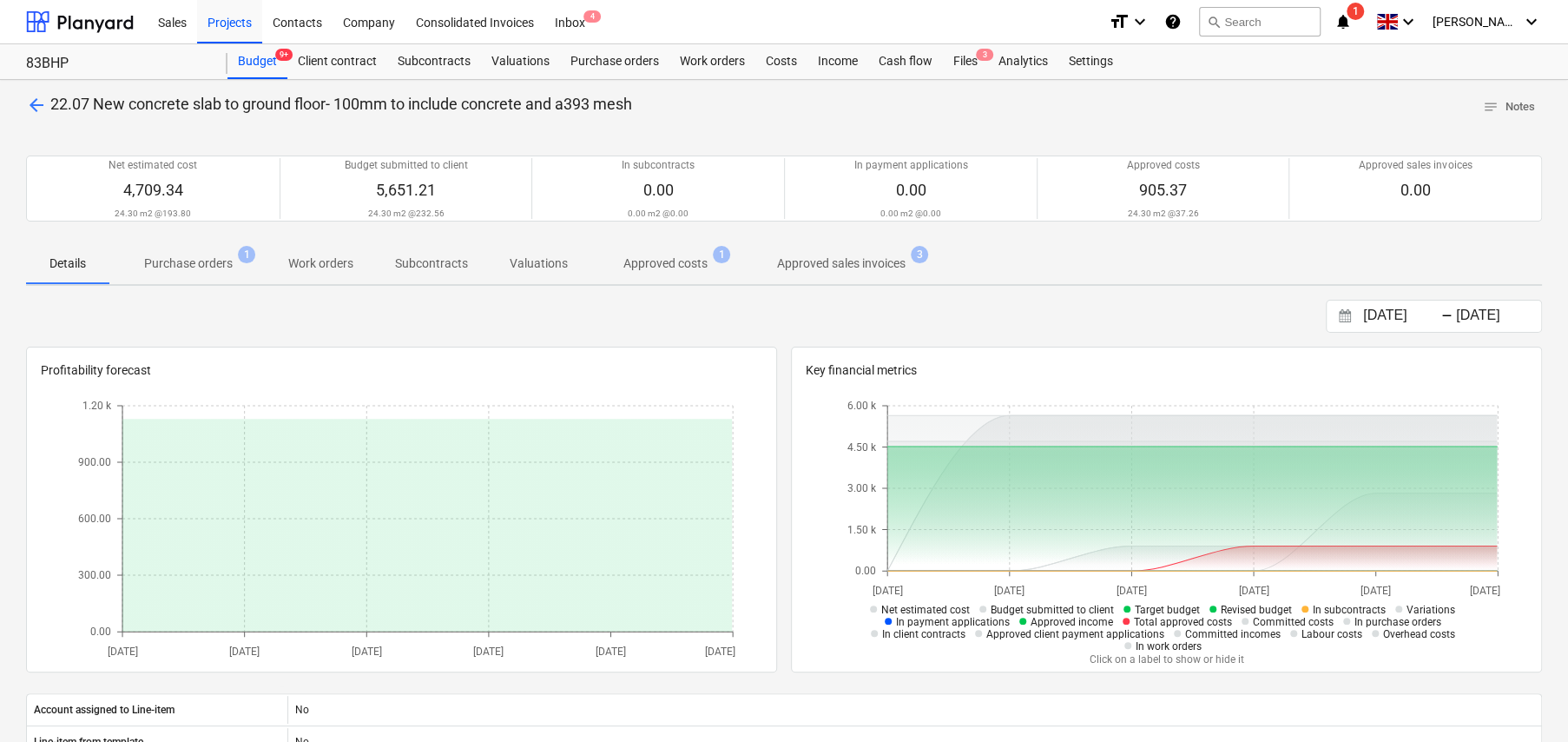
click at [34, 98] on span "arrow_back" at bounding box center [36, 105] width 21 height 21
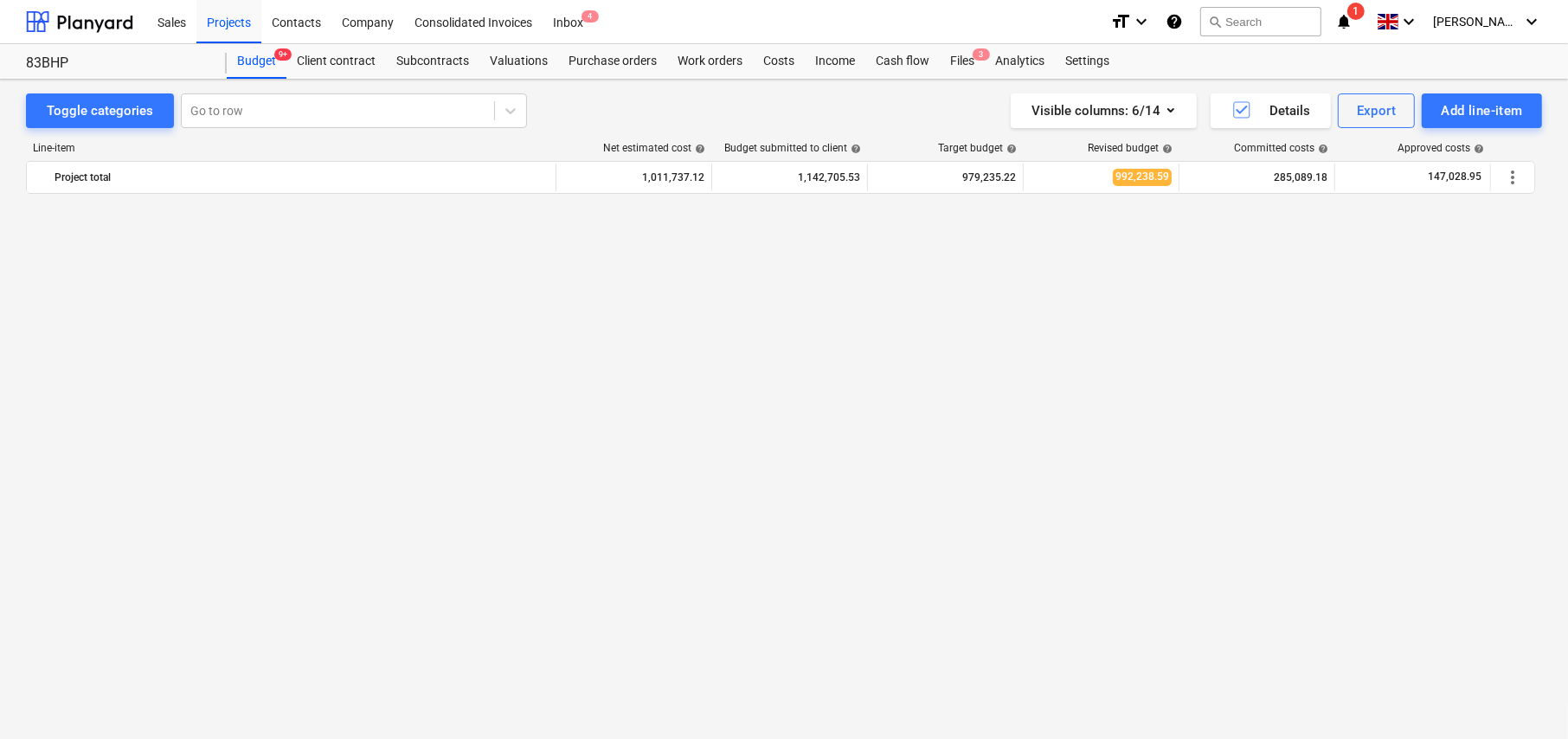
scroll to position [1705, 0]
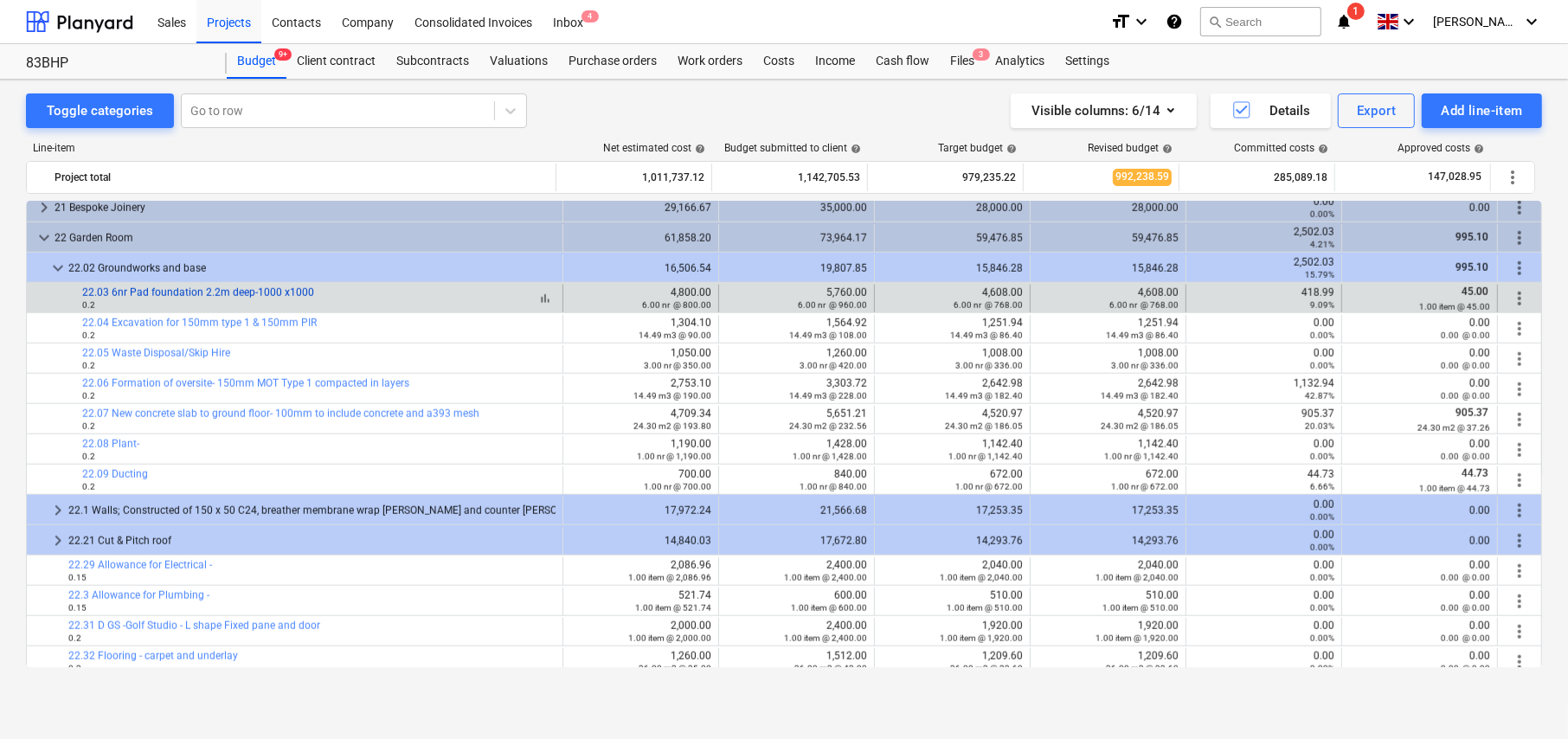
click at [212, 291] on link "22.03 6nr Pad foundation 2.2m deep-1000 x1000" at bounding box center [197, 292] width 232 height 12
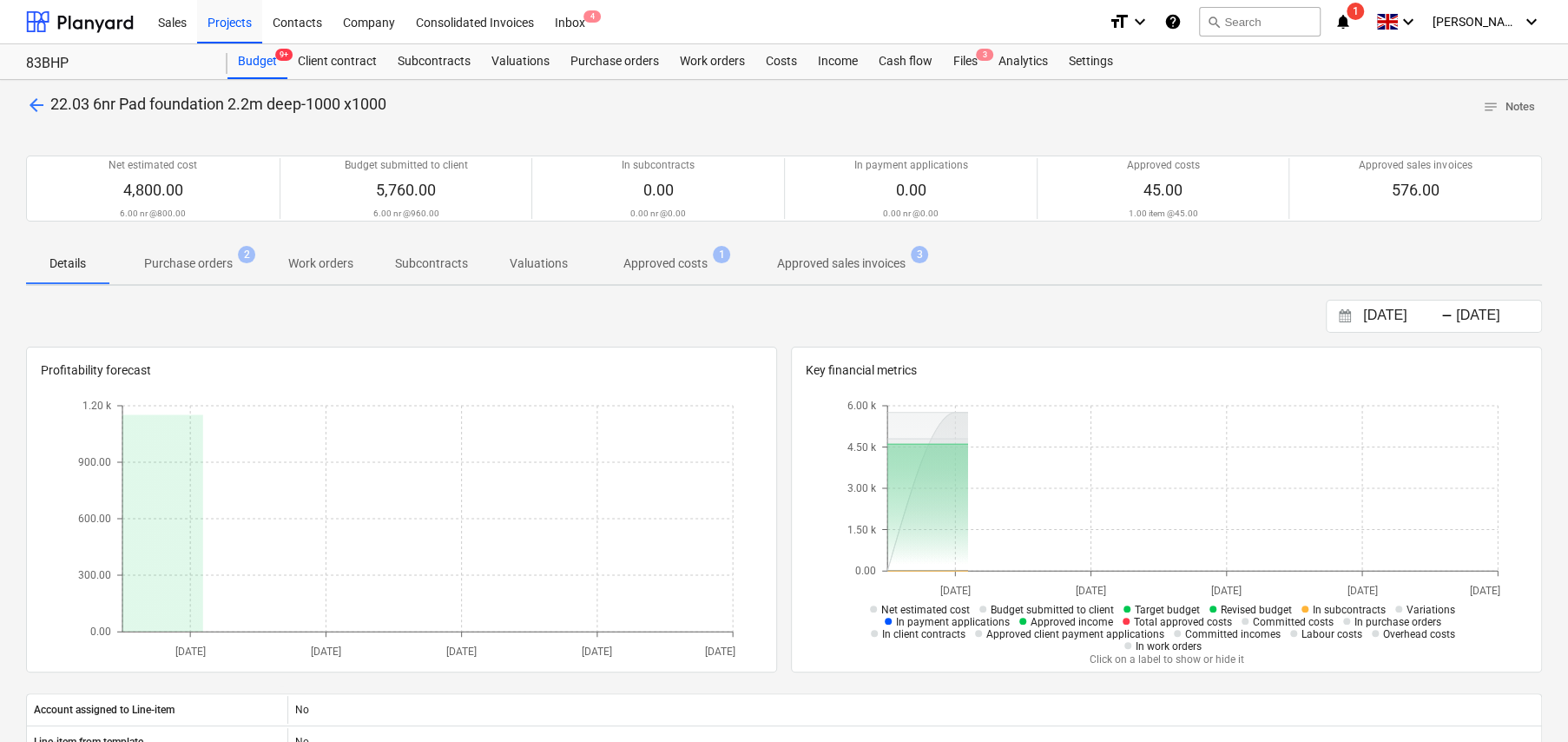
click at [670, 268] on p "Approved costs" at bounding box center [665, 264] width 84 height 19
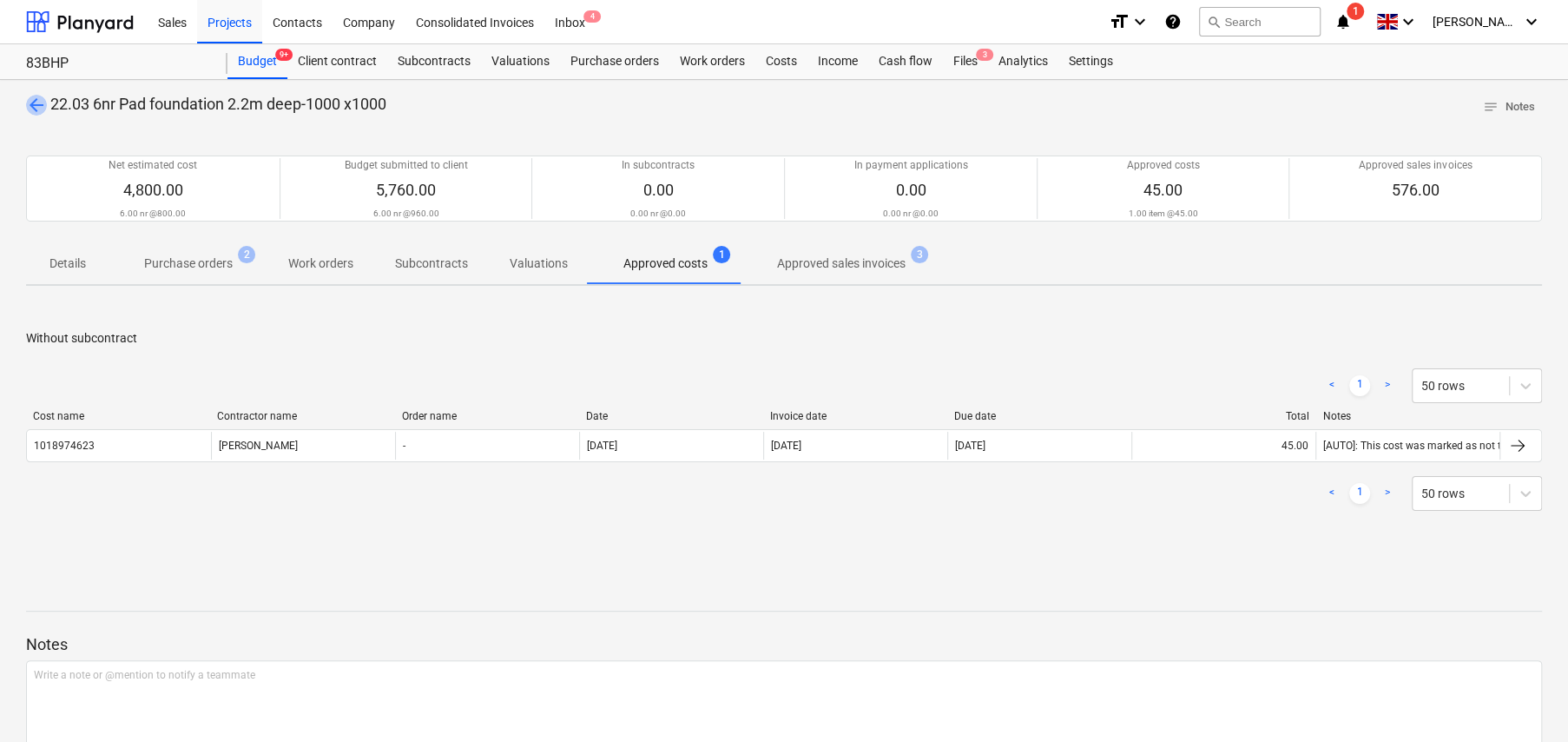
click at [32, 100] on span "arrow_back" at bounding box center [36, 105] width 21 height 21
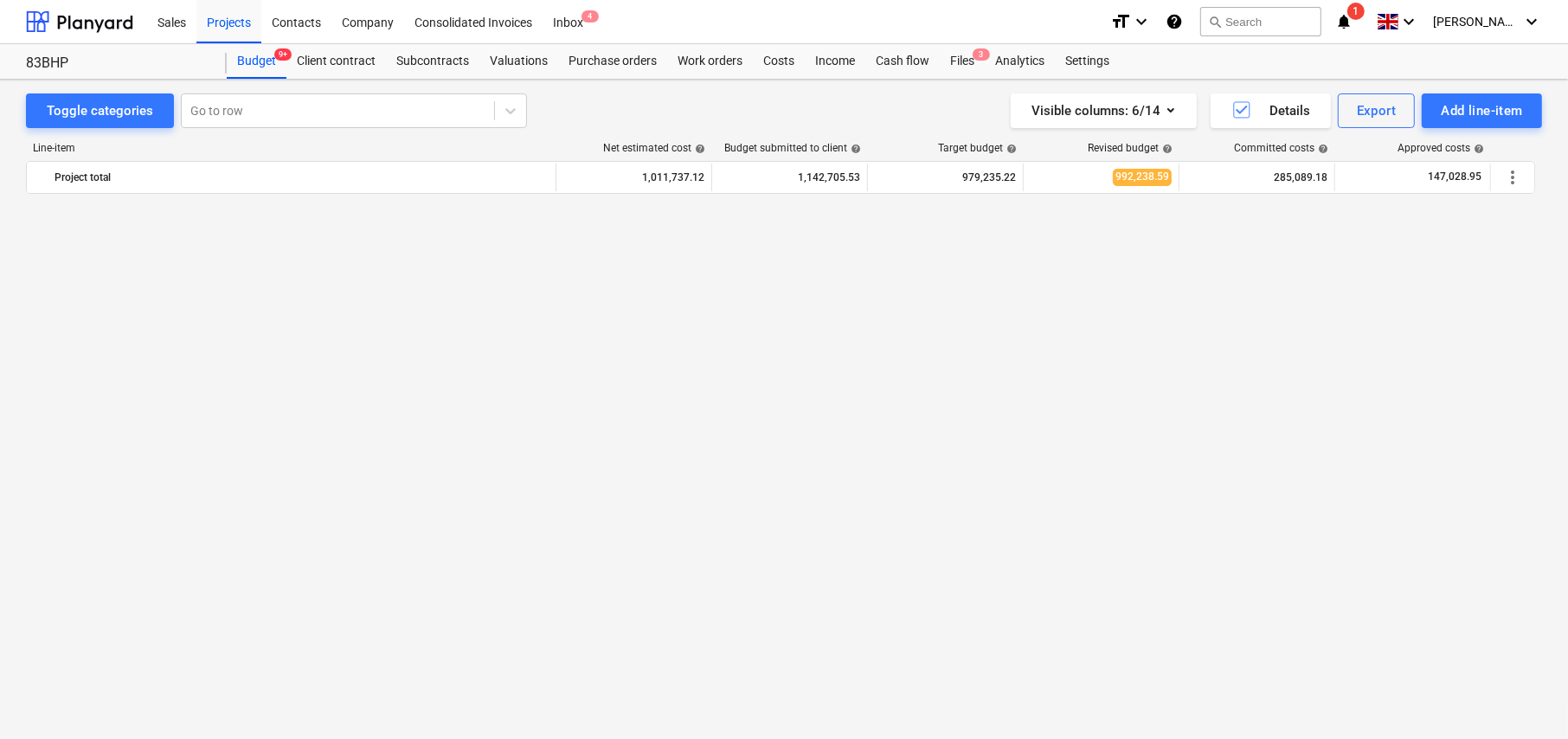
scroll to position [1705, 0]
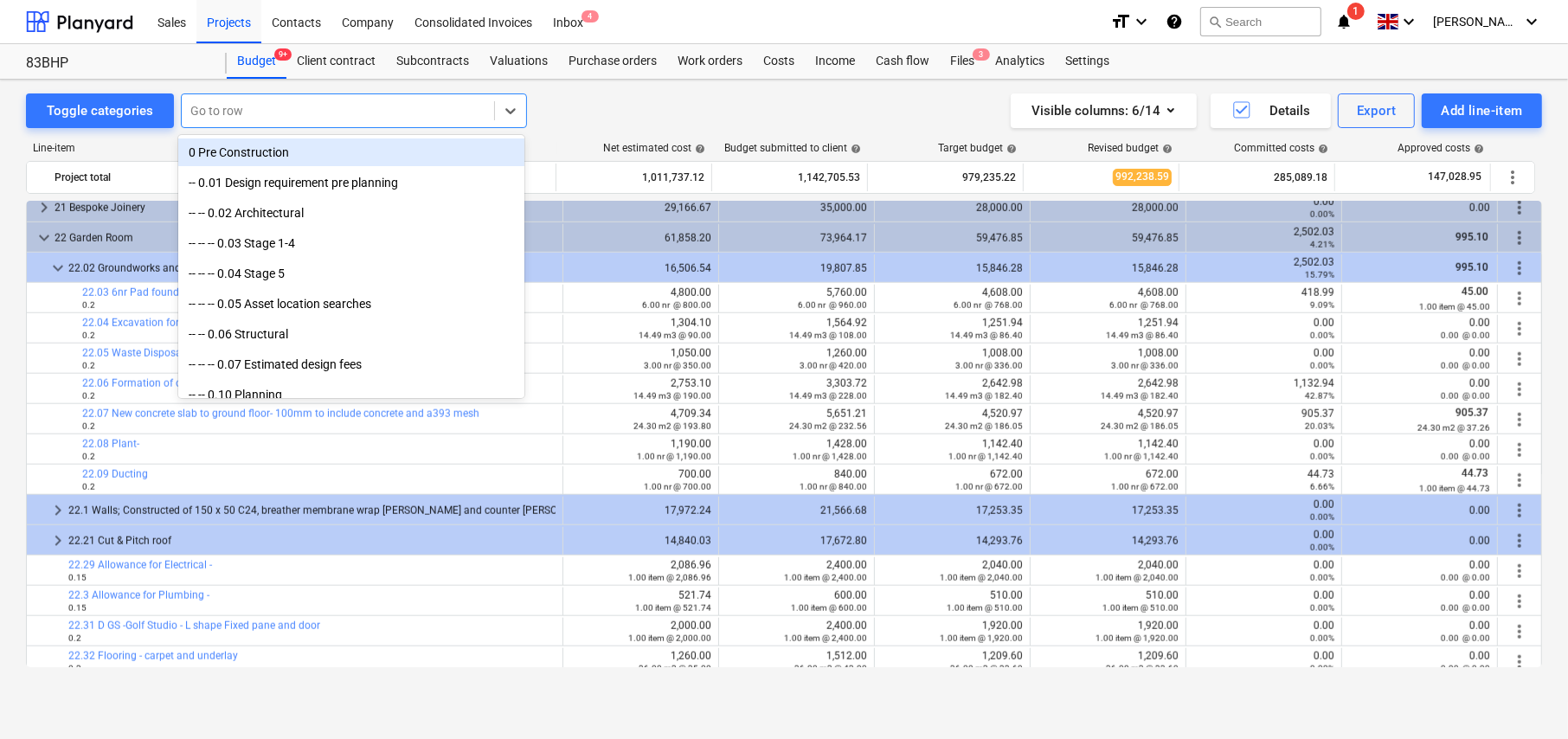
click at [275, 112] on div at bounding box center [337, 111] width 295 height 18
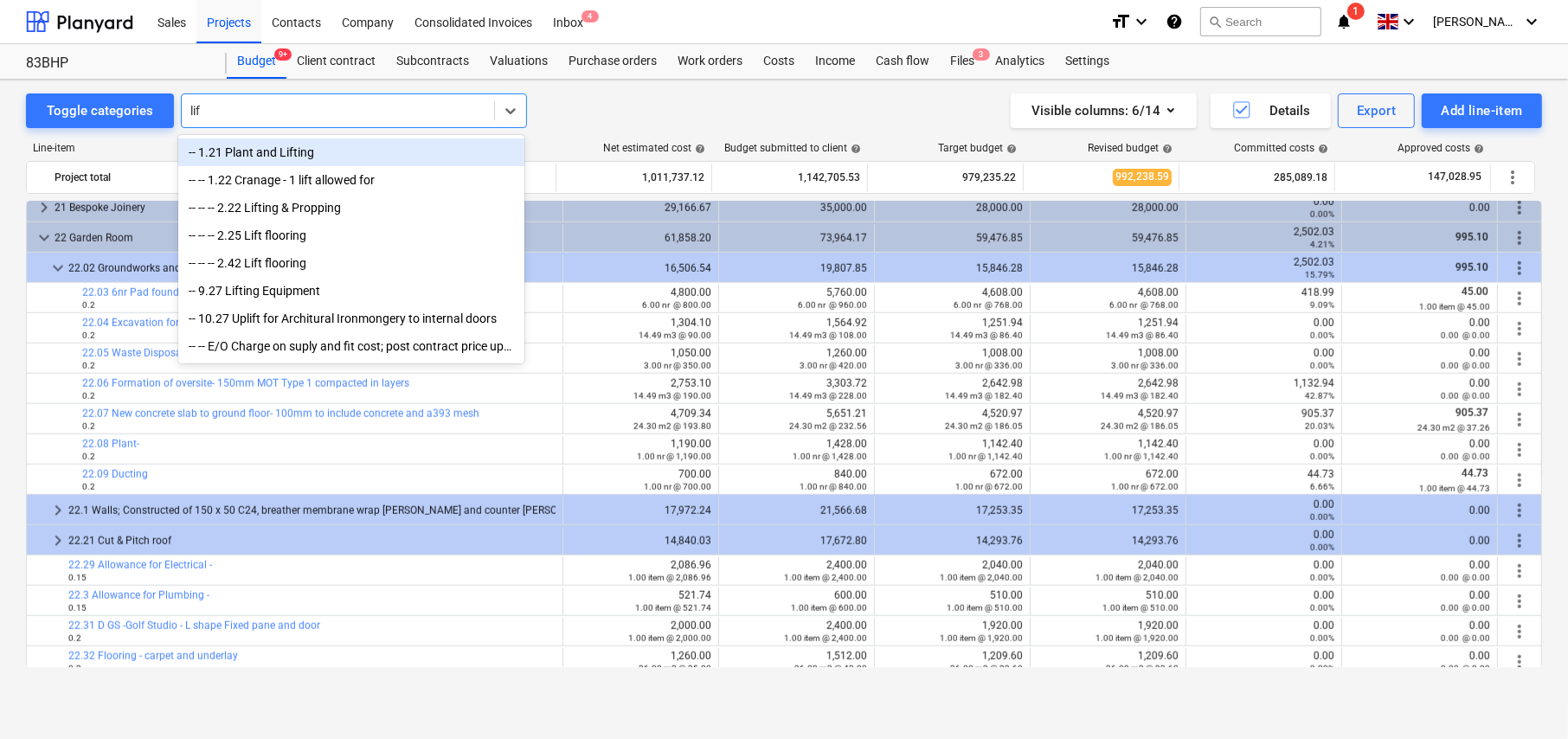
type input "lift"
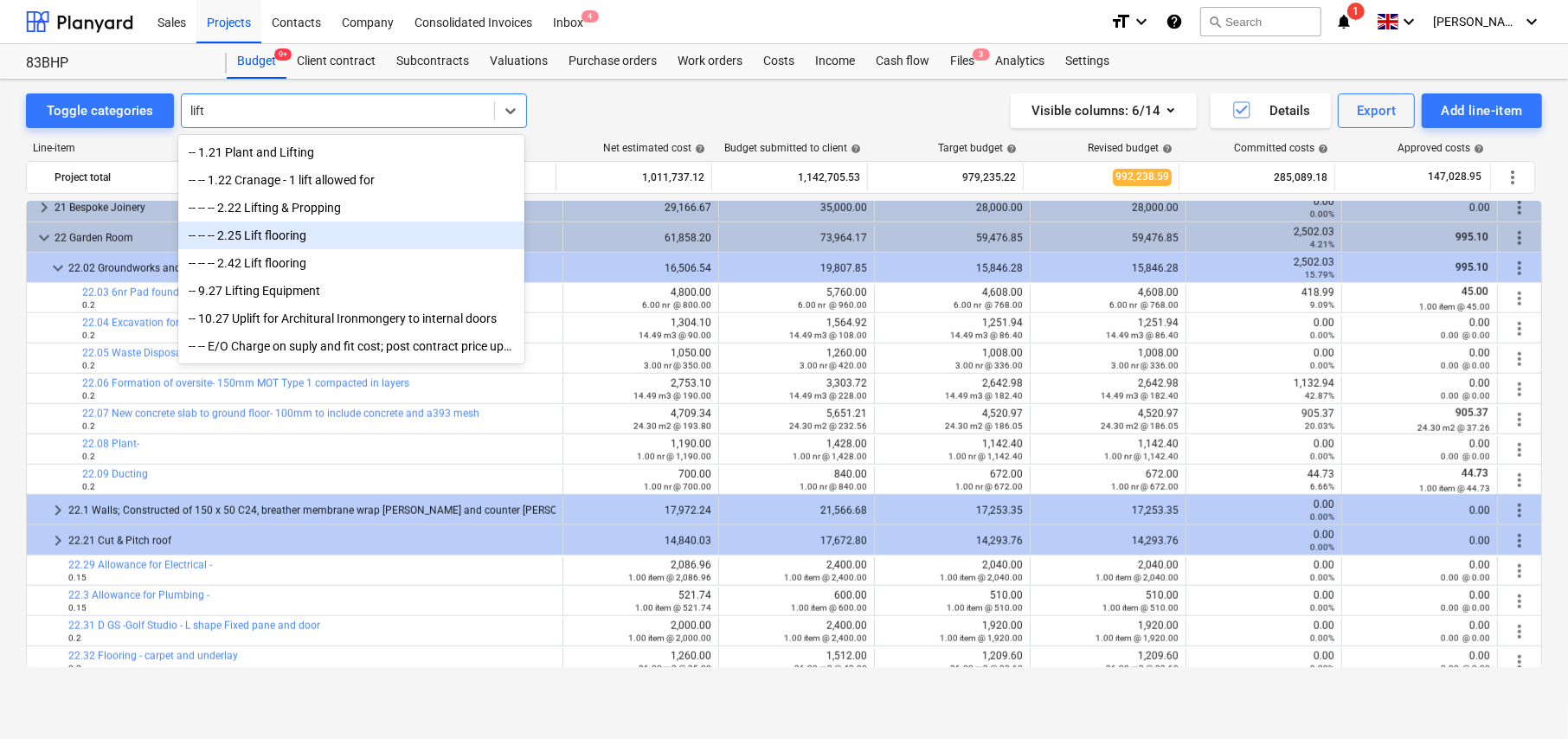
click at [349, 235] on div "-- -- -- 2.25 Lift flooring" at bounding box center [351, 234] width 346 height 27
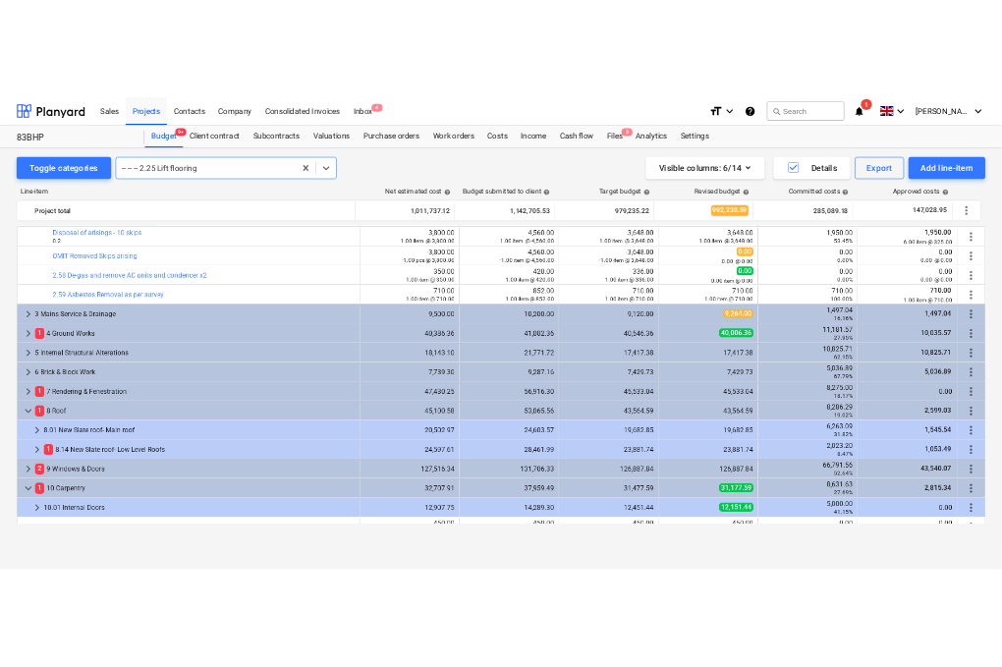
scroll to position [1424, 0]
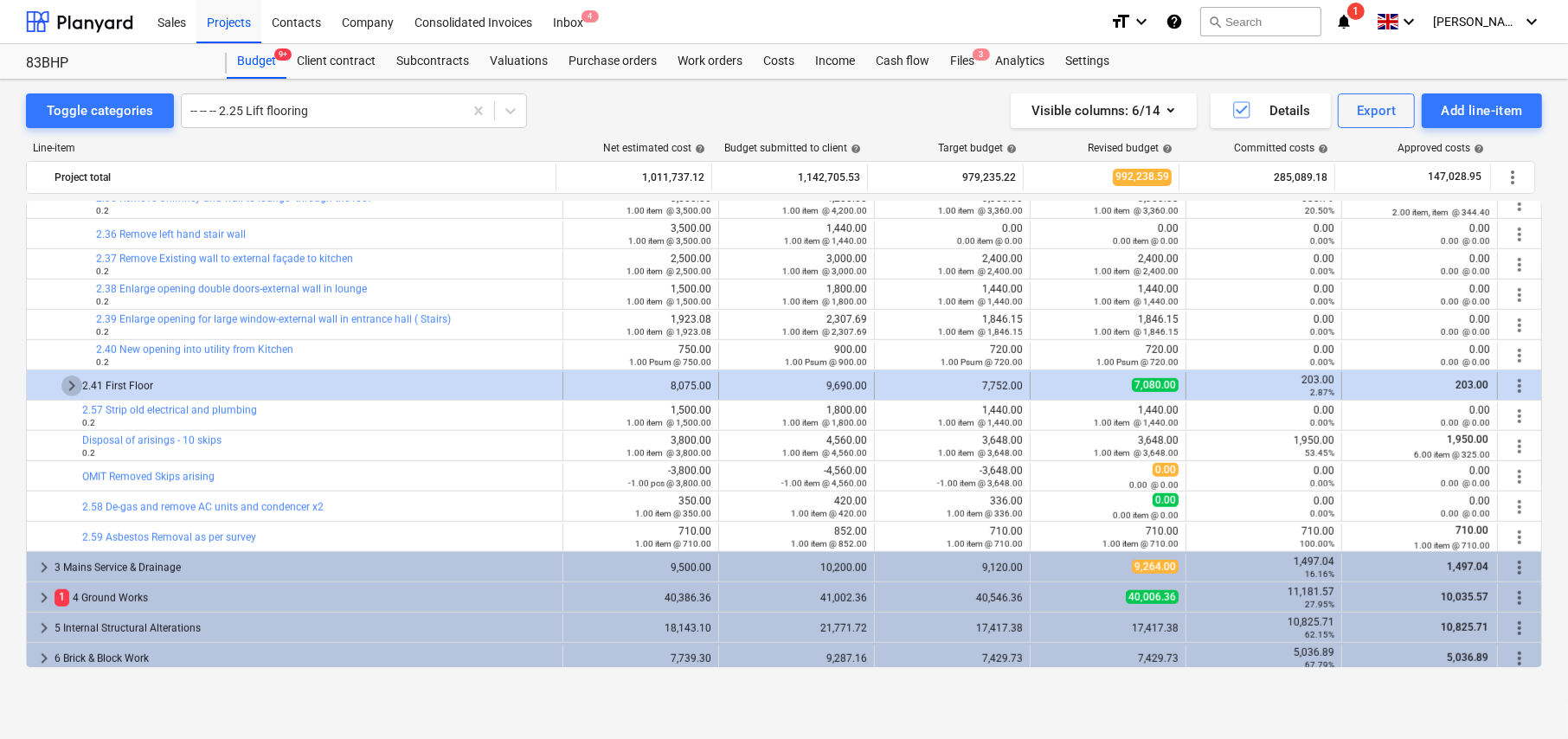
click at [73, 383] on span "keyboard_arrow_right" at bounding box center [72, 386] width 21 height 21
